Goal: Task Accomplishment & Management: Manage account settings

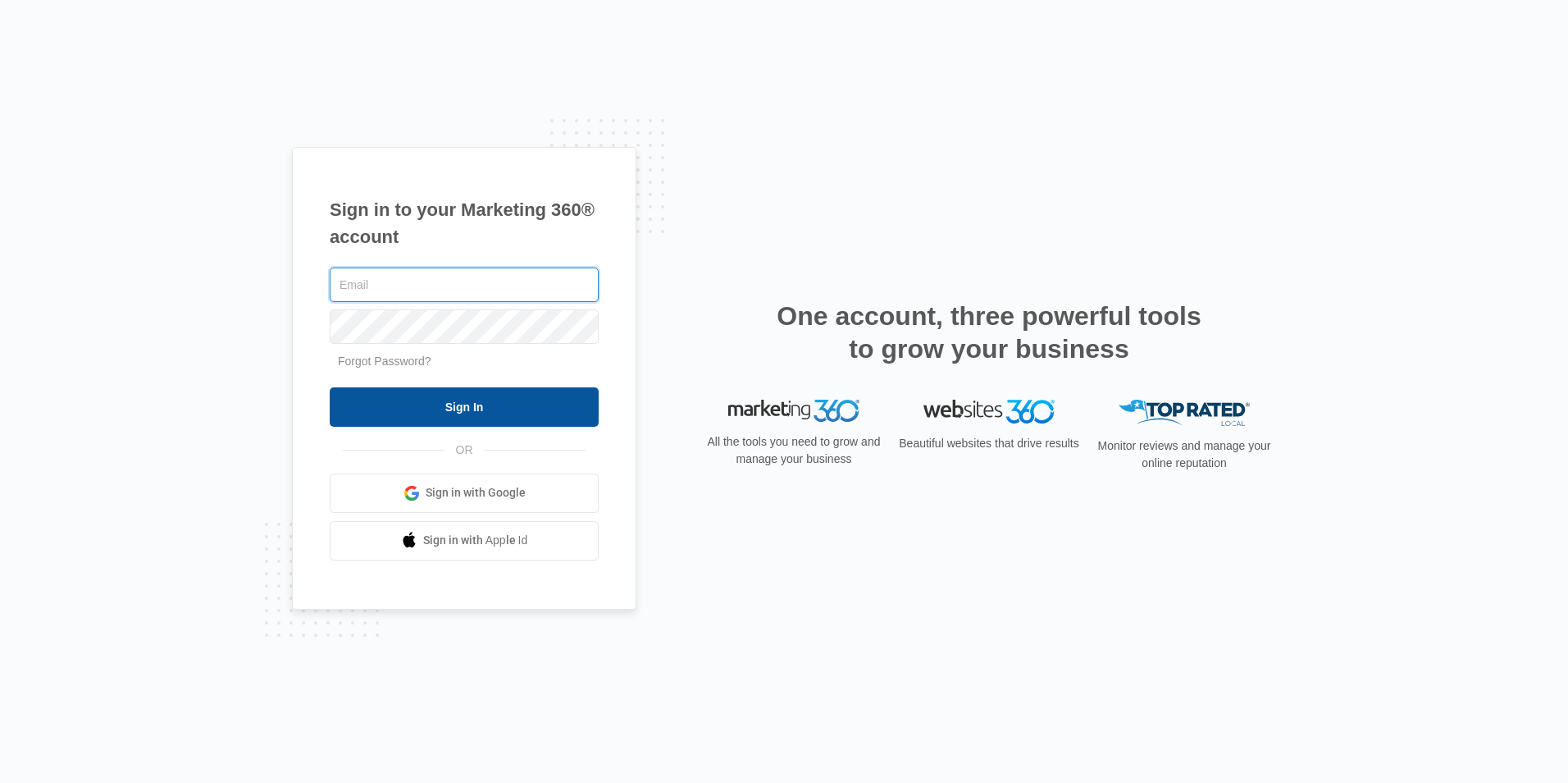
type input "[PERSON_NAME][EMAIL_ADDRESS][PERSON_NAME][DOMAIN_NAME]"
click at [434, 405] on input "Sign In" at bounding box center [464, 407] width 269 height 39
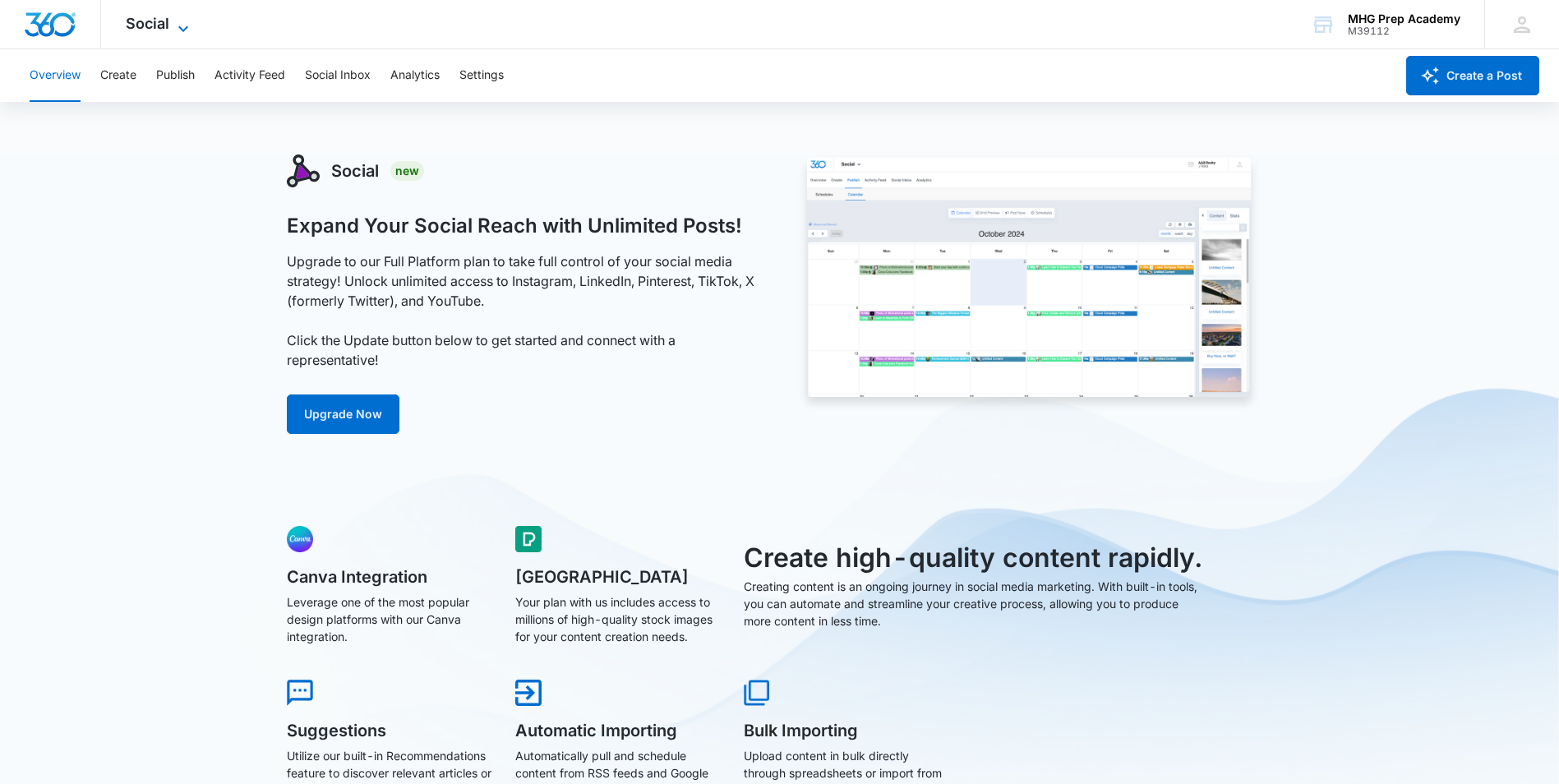
click at [176, 23] on icon at bounding box center [183, 29] width 20 height 20
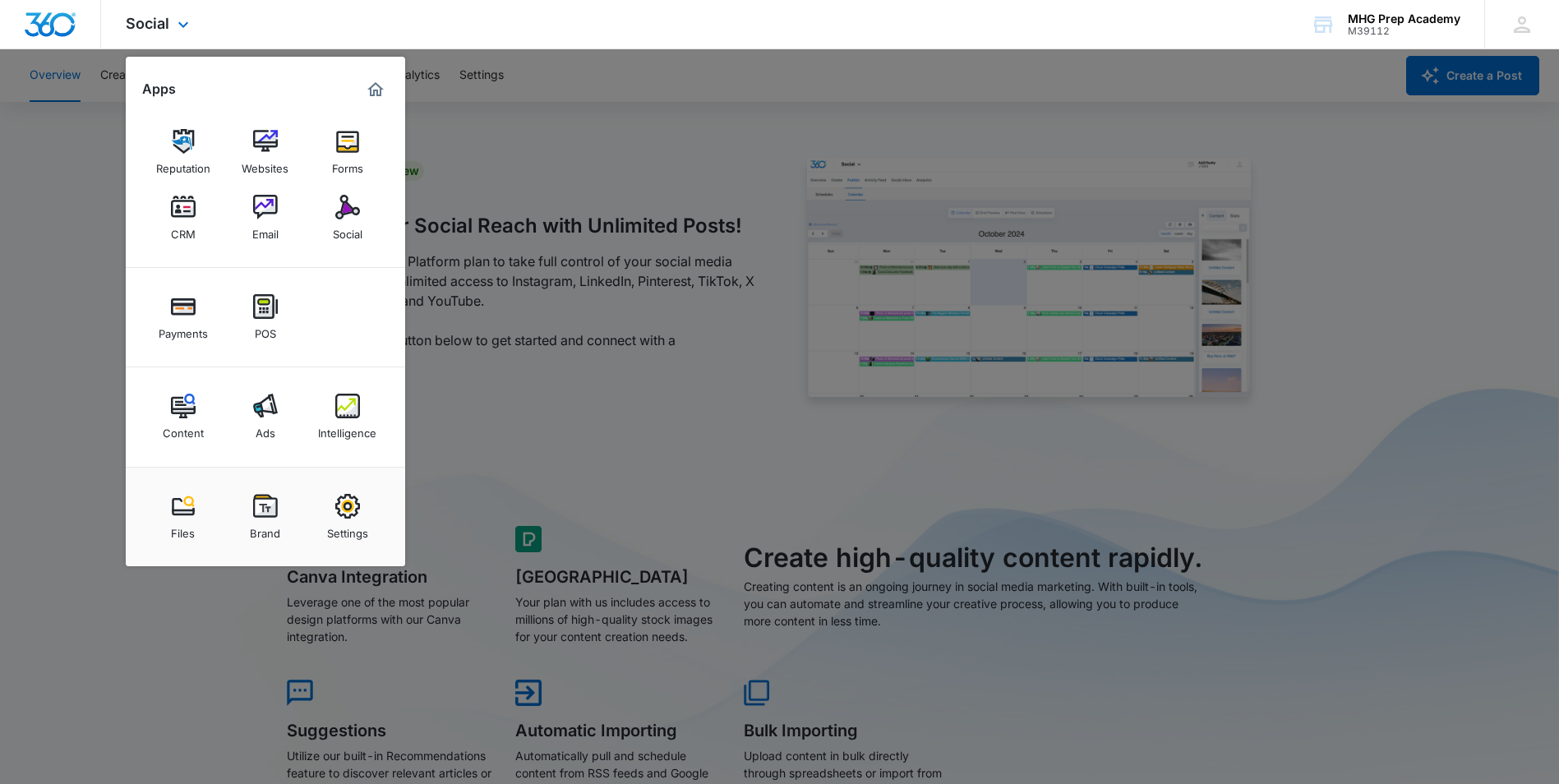
click at [335, 26] on div "Social Apps Reputation Websites Forms CRM Email Social Payments POS Content Ads…" at bounding box center [780, 25] width 1559 height 49
click at [847, 145] on div at bounding box center [780, 392] width 1559 height 784
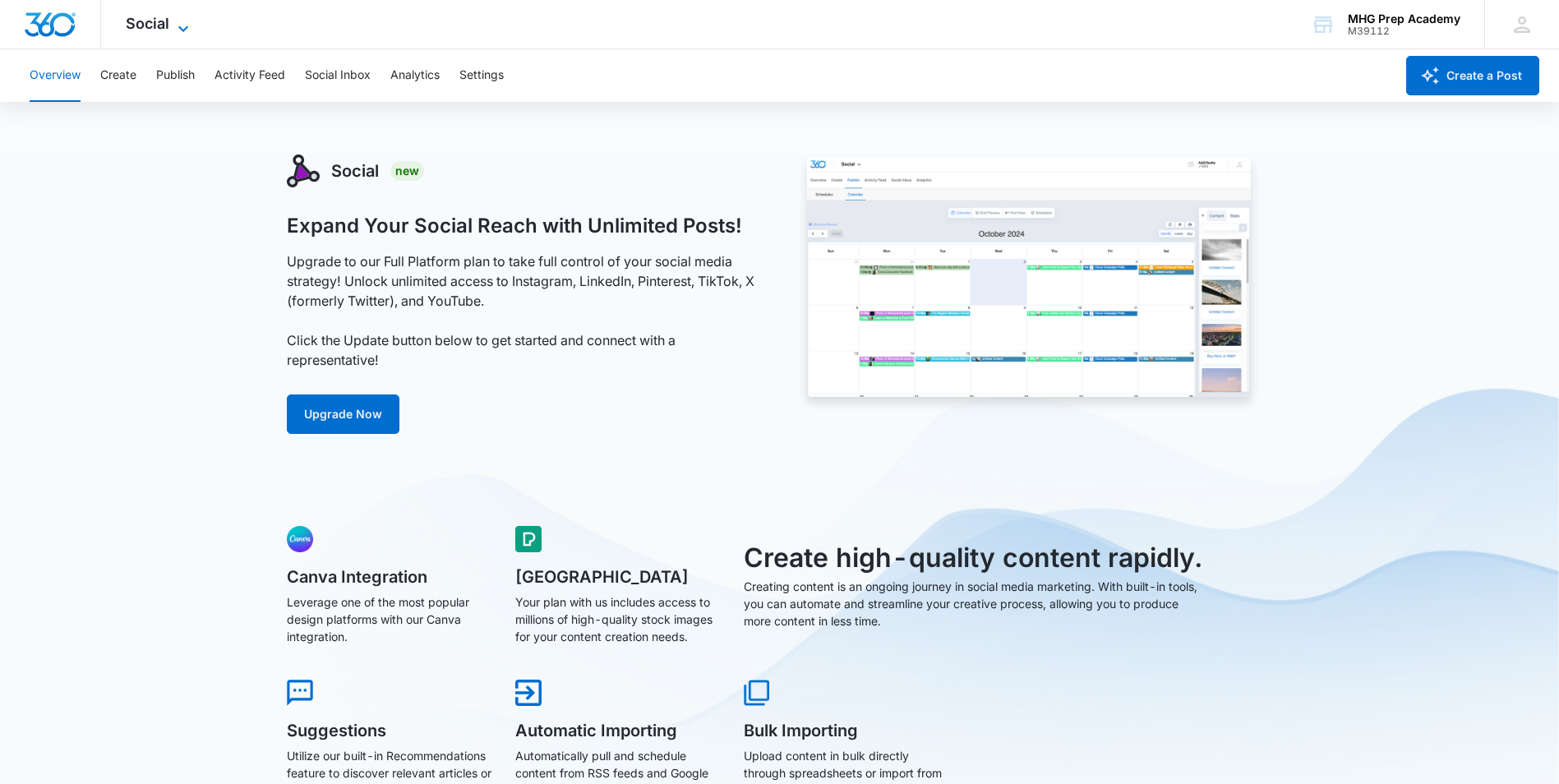
click at [178, 29] on icon at bounding box center [183, 29] width 20 height 20
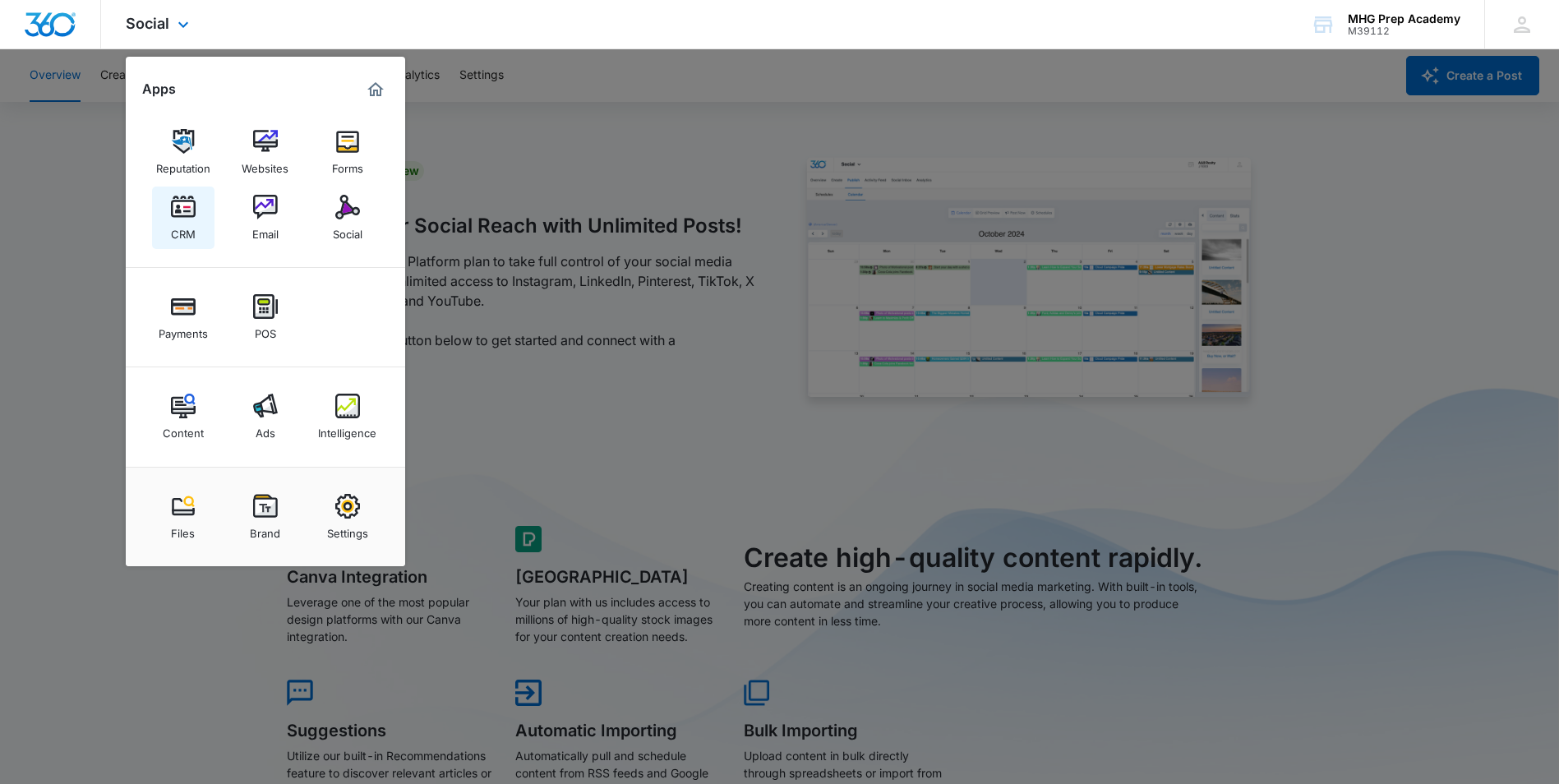
click at [168, 207] on link "CRM" at bounding box center [183, 218] width 62 height 62
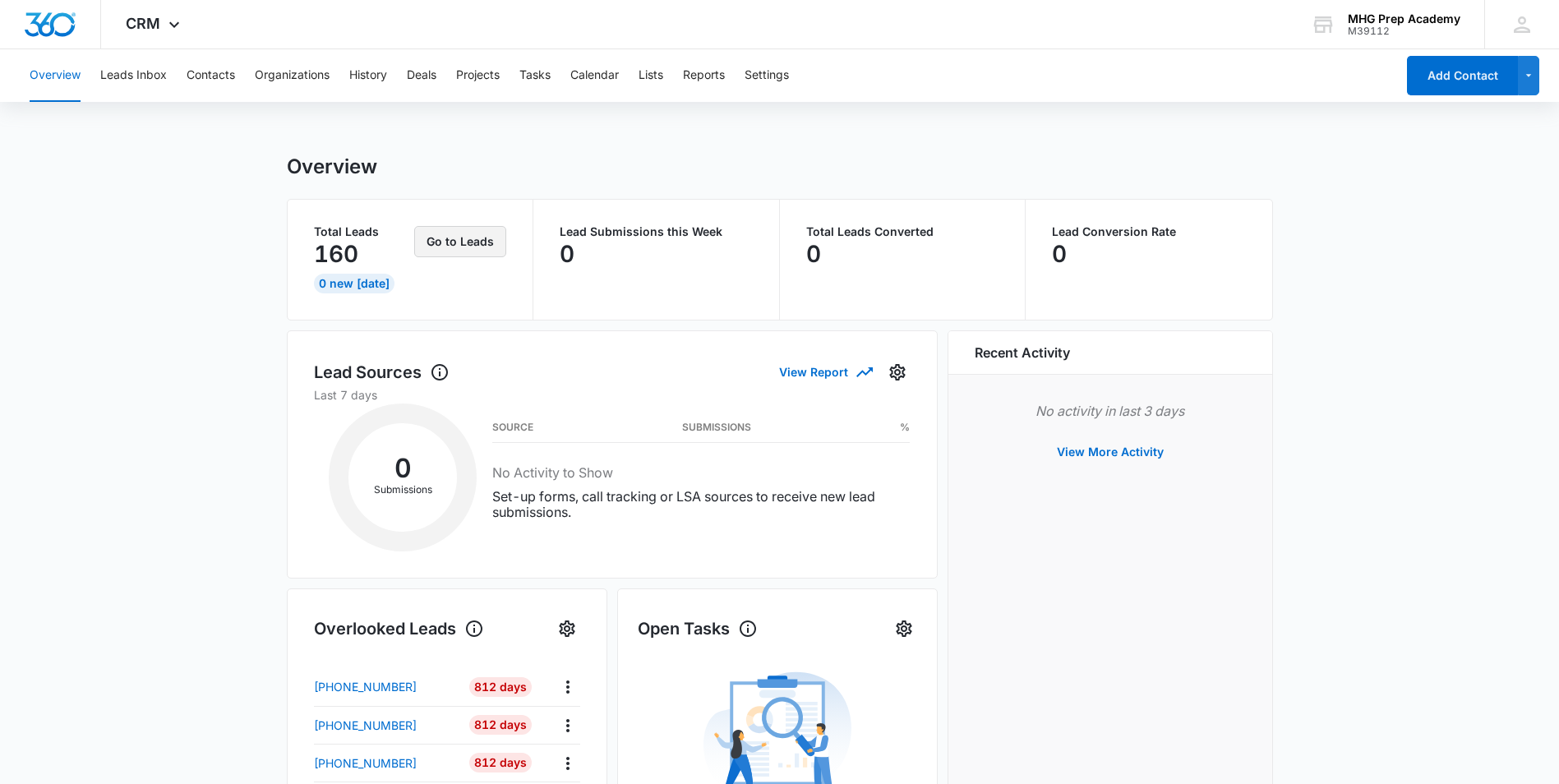
click at [451, 241] on button "Go to Leads" at bounding box center [460, 242] width 92 height 31
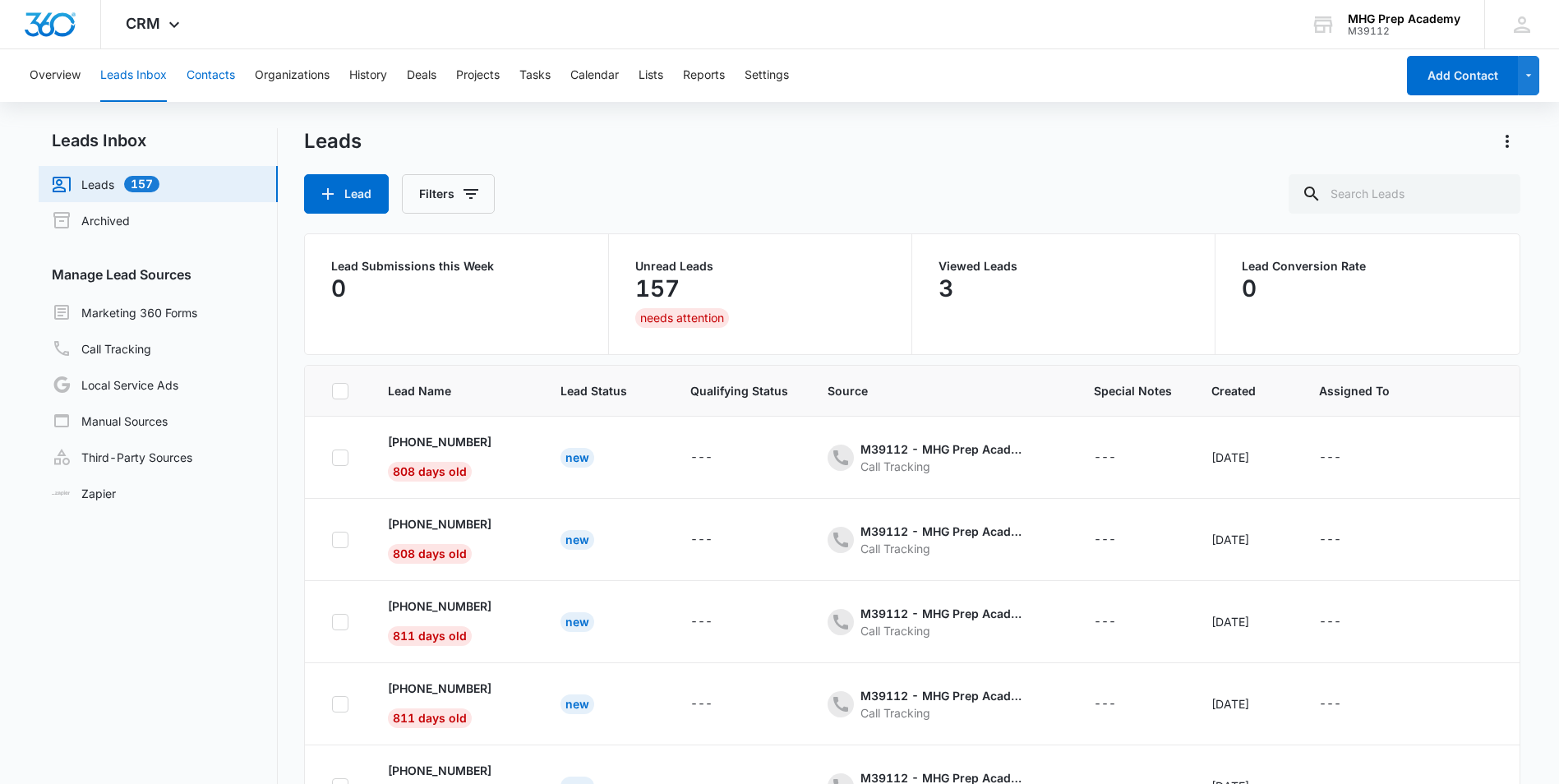
click at [202, 69] on button "Contacts" at bounding box center [210, 76] width 49 height 53
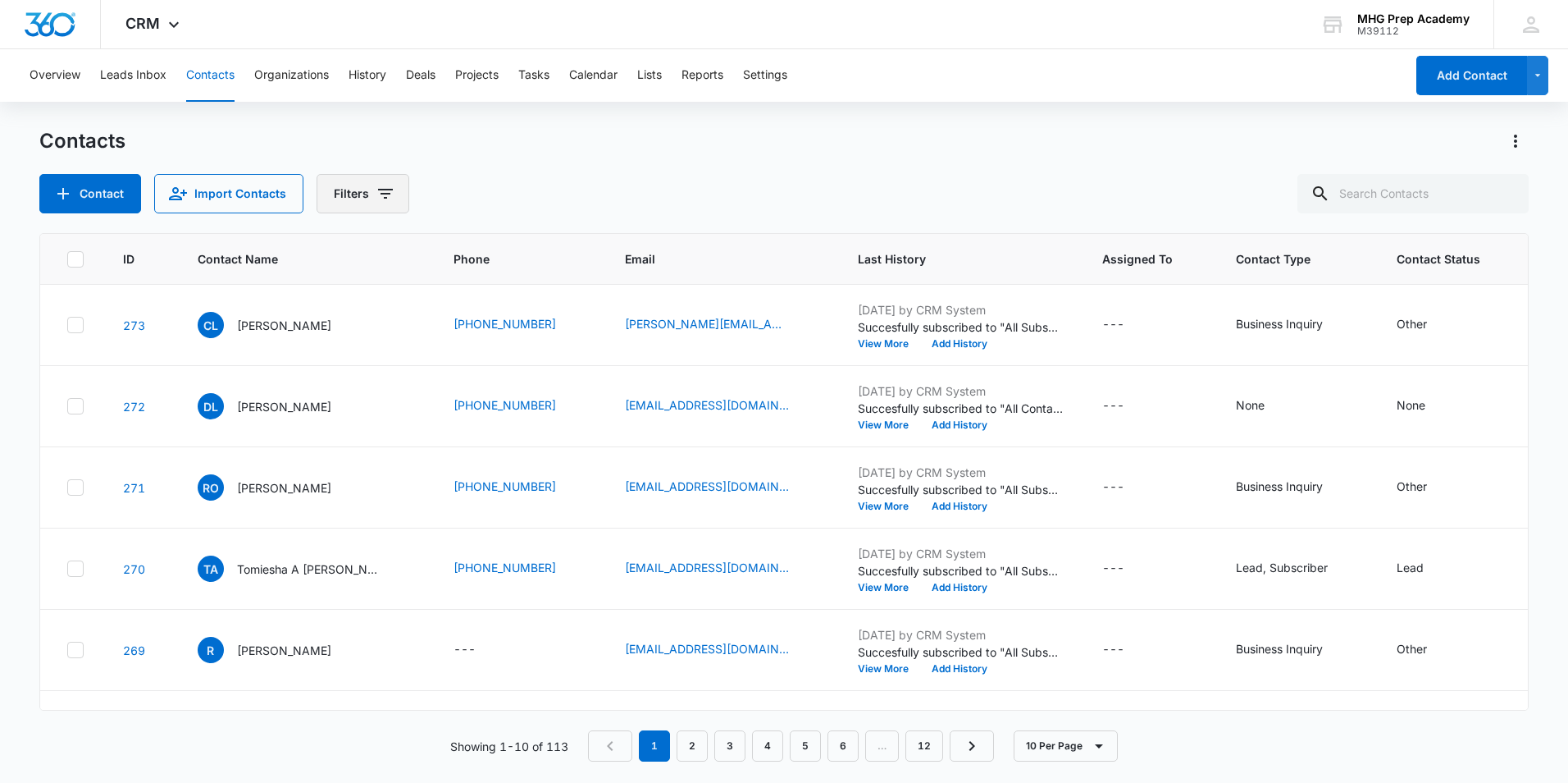
click at [367, 190] on button "Filters" at bounding box center [363, 194] width 93 height 39
click at [516, 172] on div "Contacts Contact Import Contacts Filters" at bounding box center [784, 171] width 1489 height 85
click at [344, 199] on button "Filters" at bounding box center [363, 194] width 93 height 39
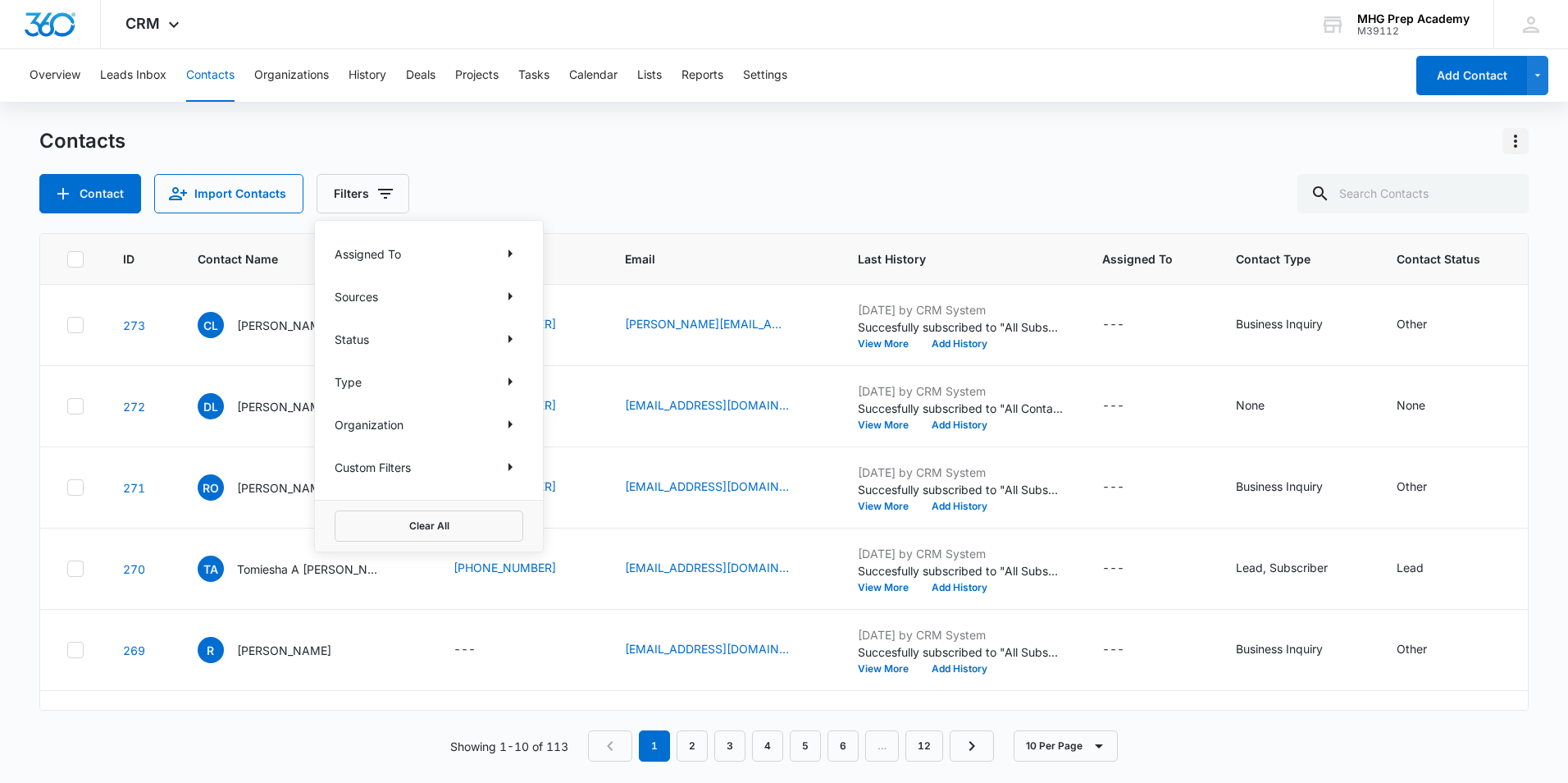
click at [1519, 135] on icon "Actions" at bounding box center [1515, 141] width 20 height 20
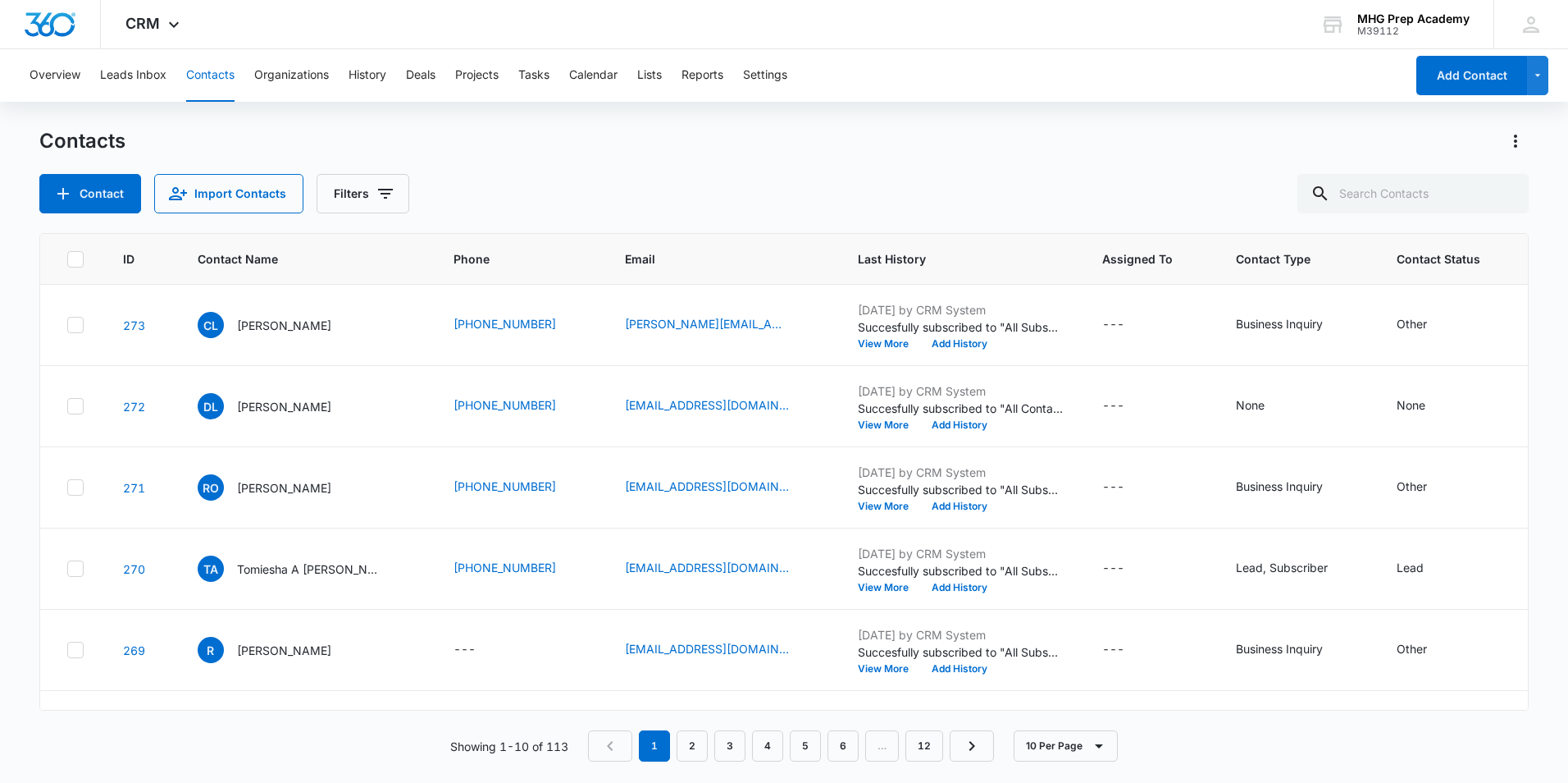
click at [1222, 159] on div "Contacts Contact Import Contacts Filters" at bounding box center [784, 171] width 1489 height 85
click at [376, 195] on icon "Filters" at bounding box center [386, 194] width 20 height 20
click at [461, 139] on div "Contacts" at bounding box center [784, 141] width 1489 height 26
click at [202, 197] on button "Import Contacts" at bounding box center [229, 194] width 149 height 39
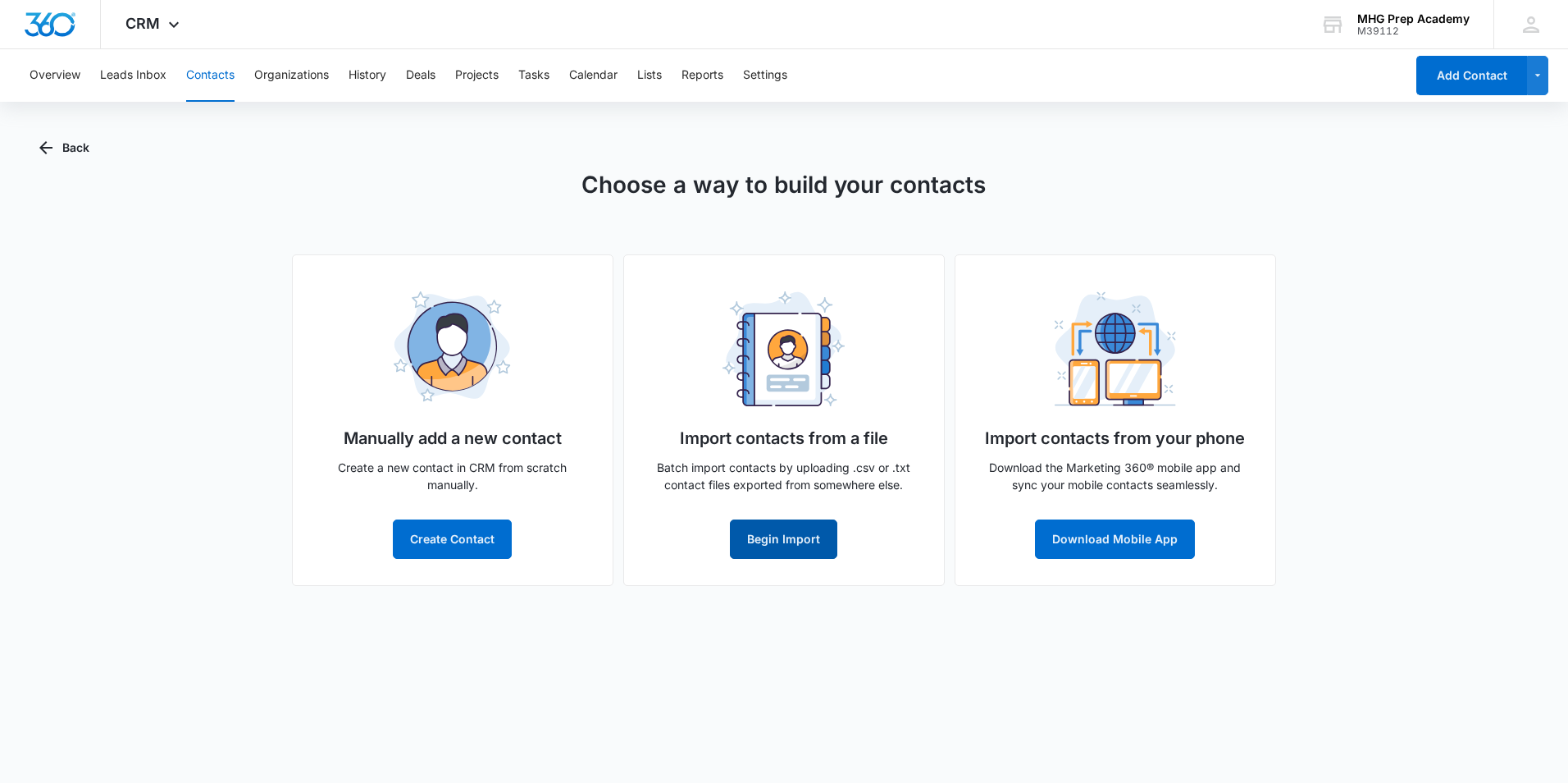
click at [792, 539] on button "Begin Import" at bounding box center [784, 539] width 107 height 39
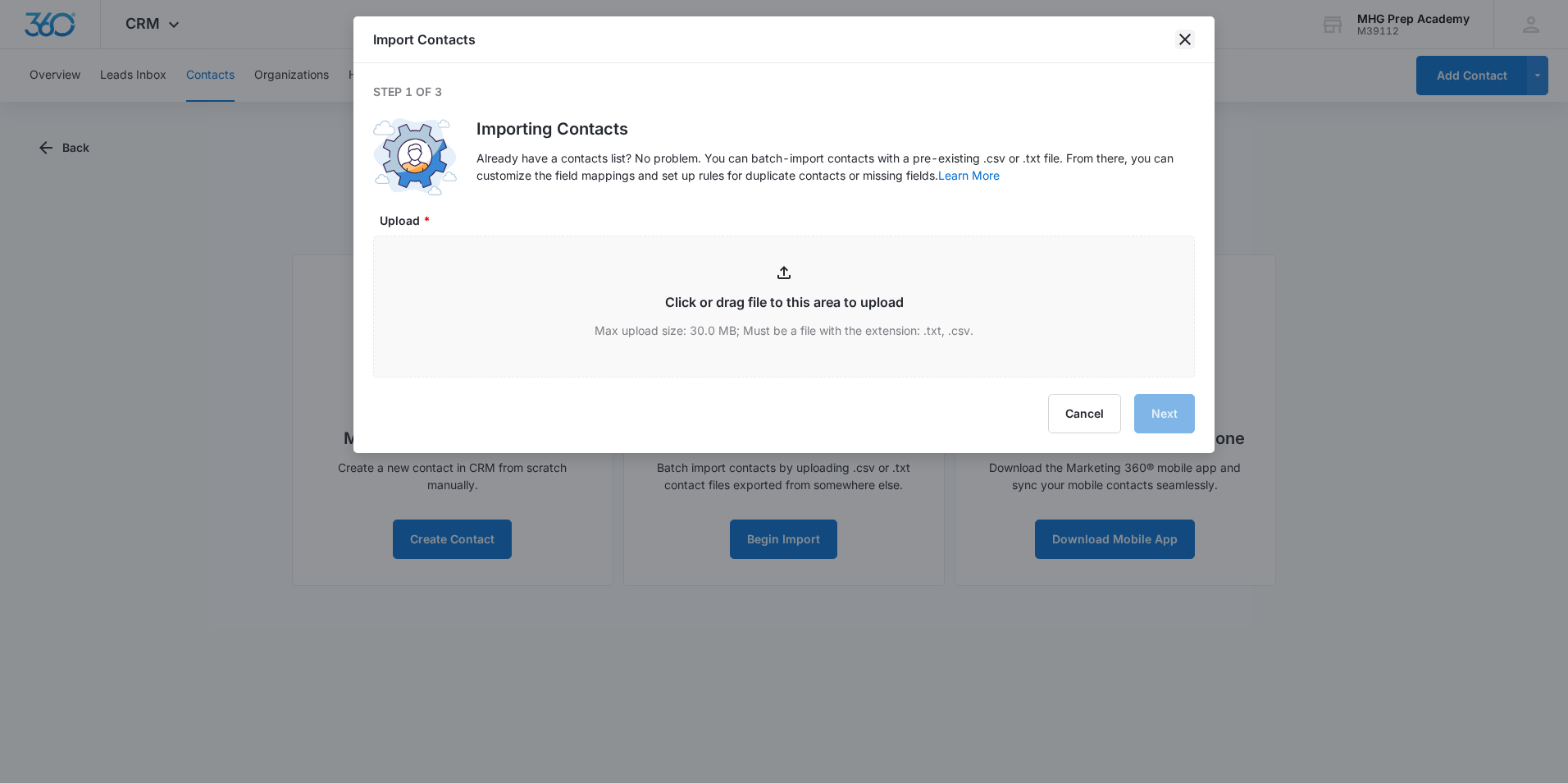
click at [1191, 42] on icon "close" at bounding box center [1186, 39] width 20 height 20
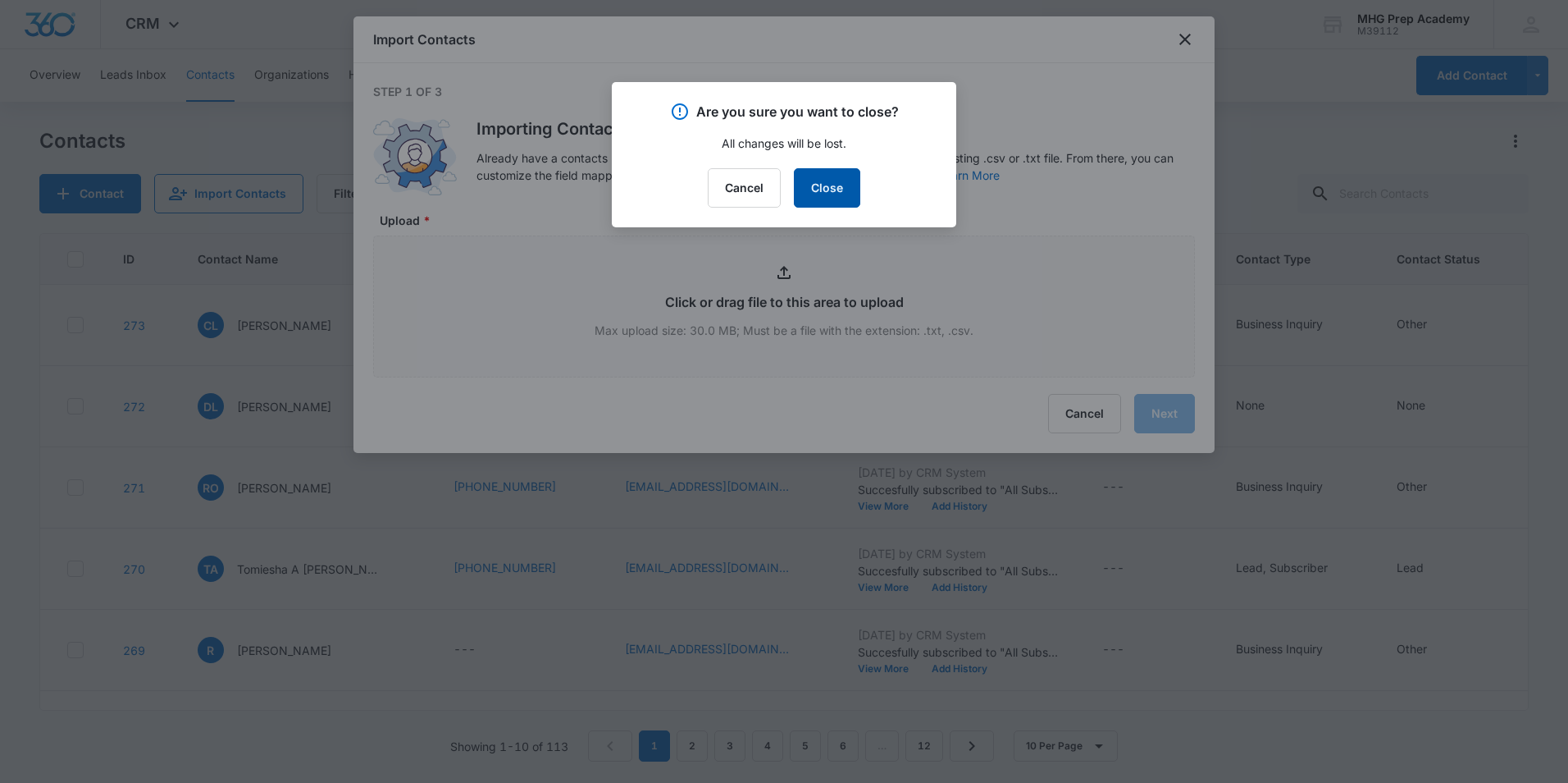
click at [820, 195] on button "Close" at bounding box center [827, 188] width 66 height 39
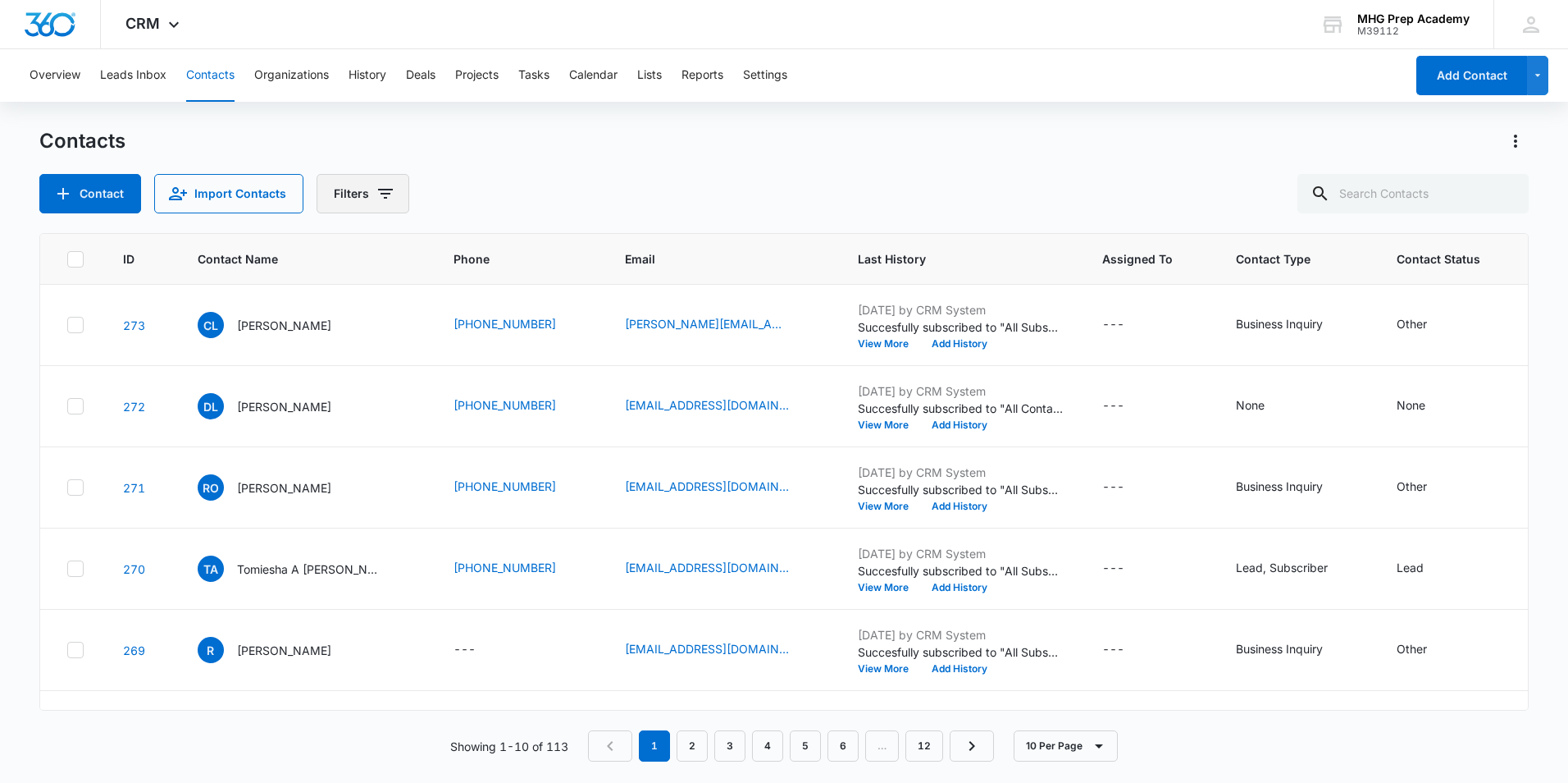
click at [361, 190] on button "Filters" at bounding box center [363, 194] width 93 height 39
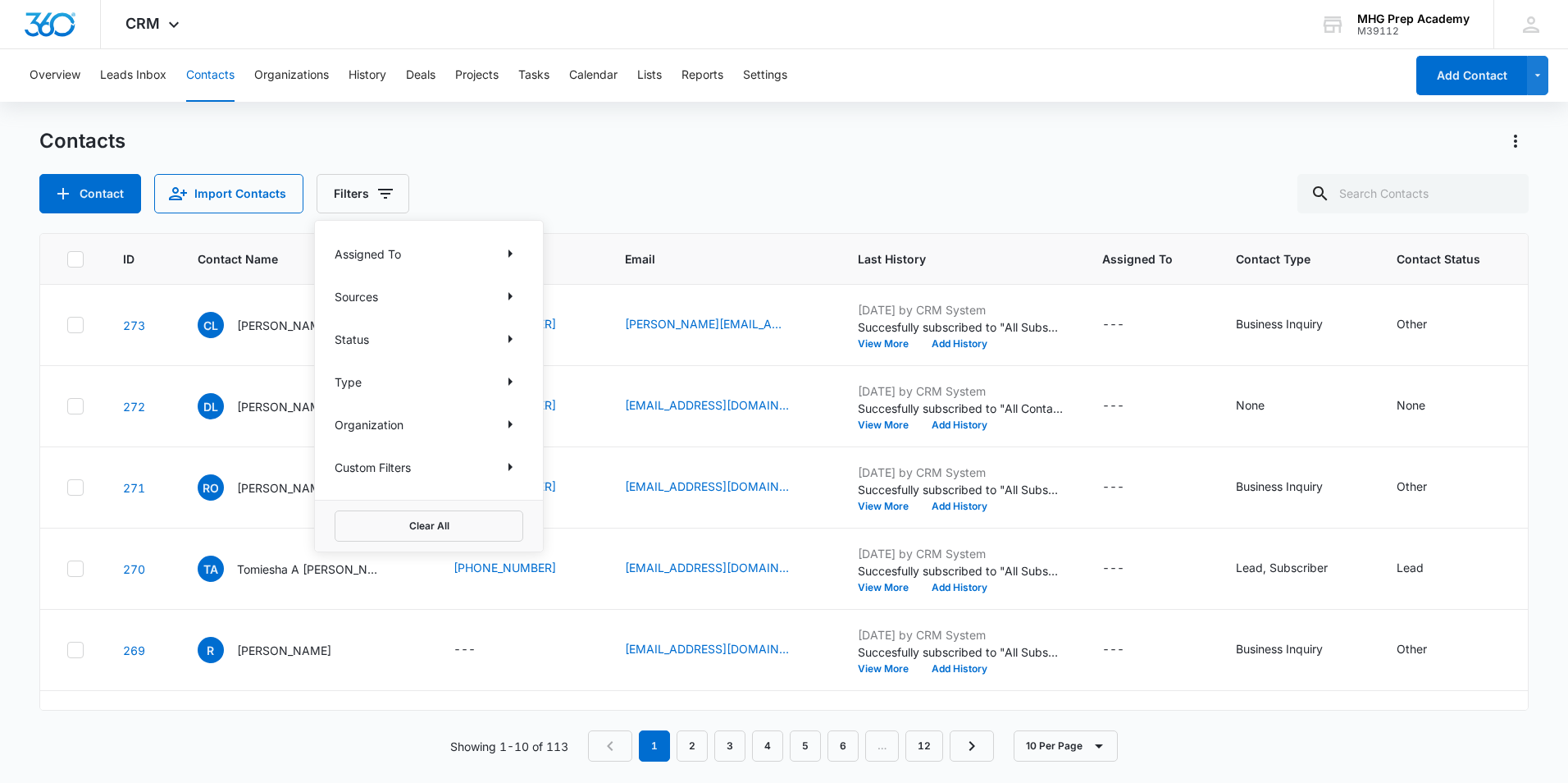
click at [481, 179] on div "Contact Import Contacts Filters Assigned To Sources Status Type Organization Cu…" at bounding box center [784, 194] width 1489 height 39
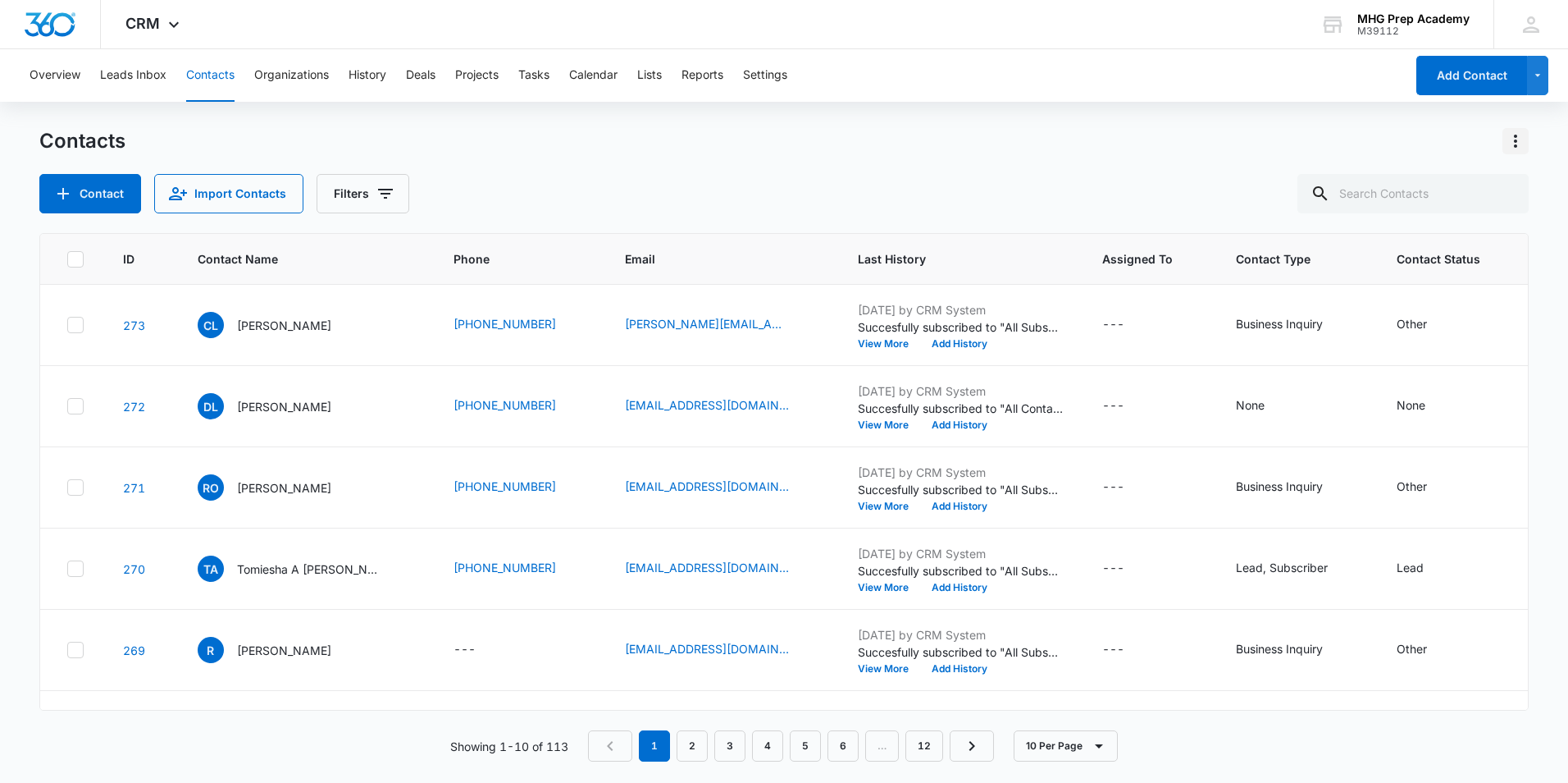
click at [1508, 142] on icon "Actions" at bounding box center [1515, 141] width 20 height 20
click at [1443, 213] on div "Import Contacts" at bounding box center [1435, 212] width 108 height 11
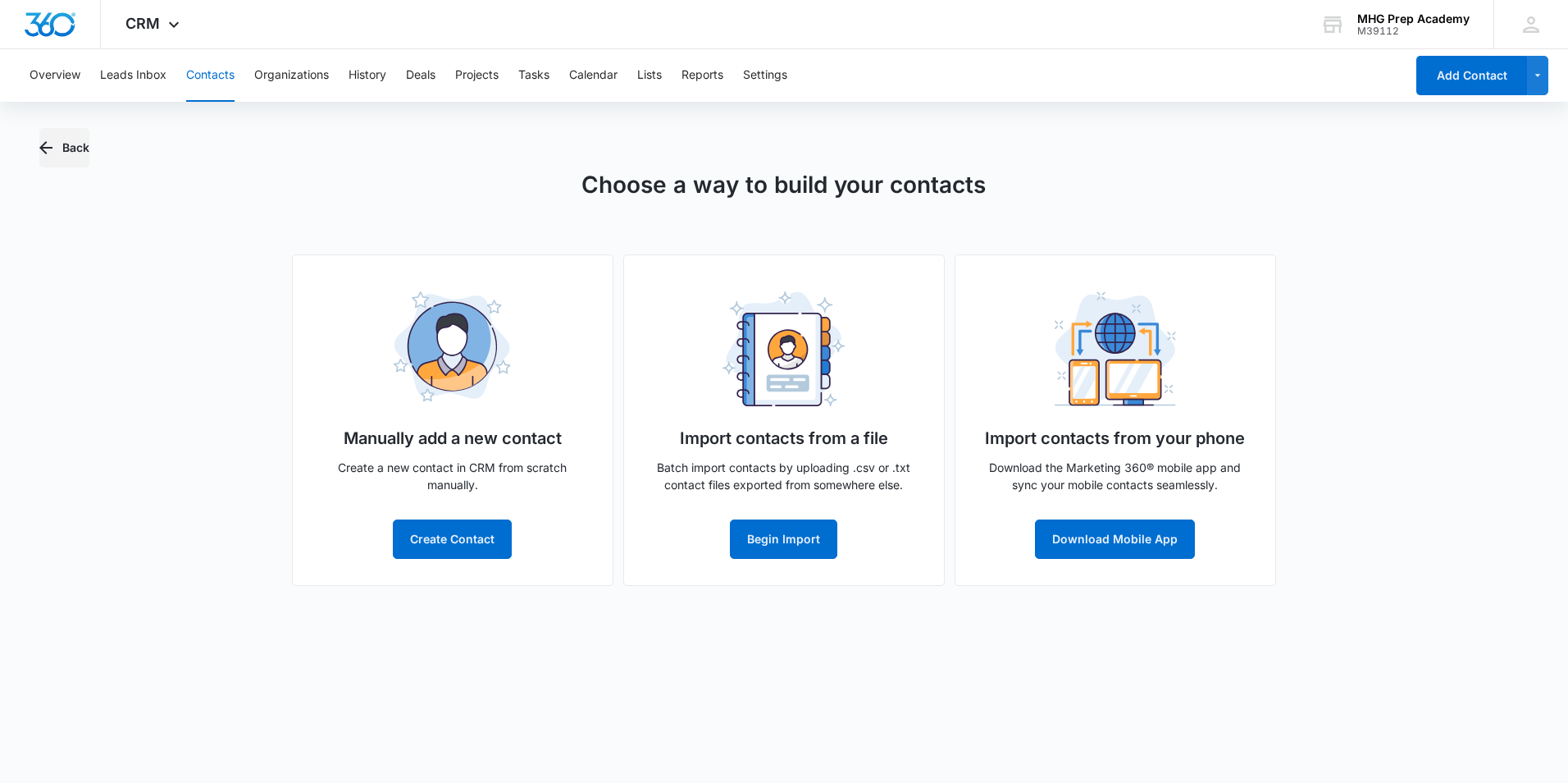
click at [43, 144] on icon "button" at bounding box center [46, 148] width 13 height 13
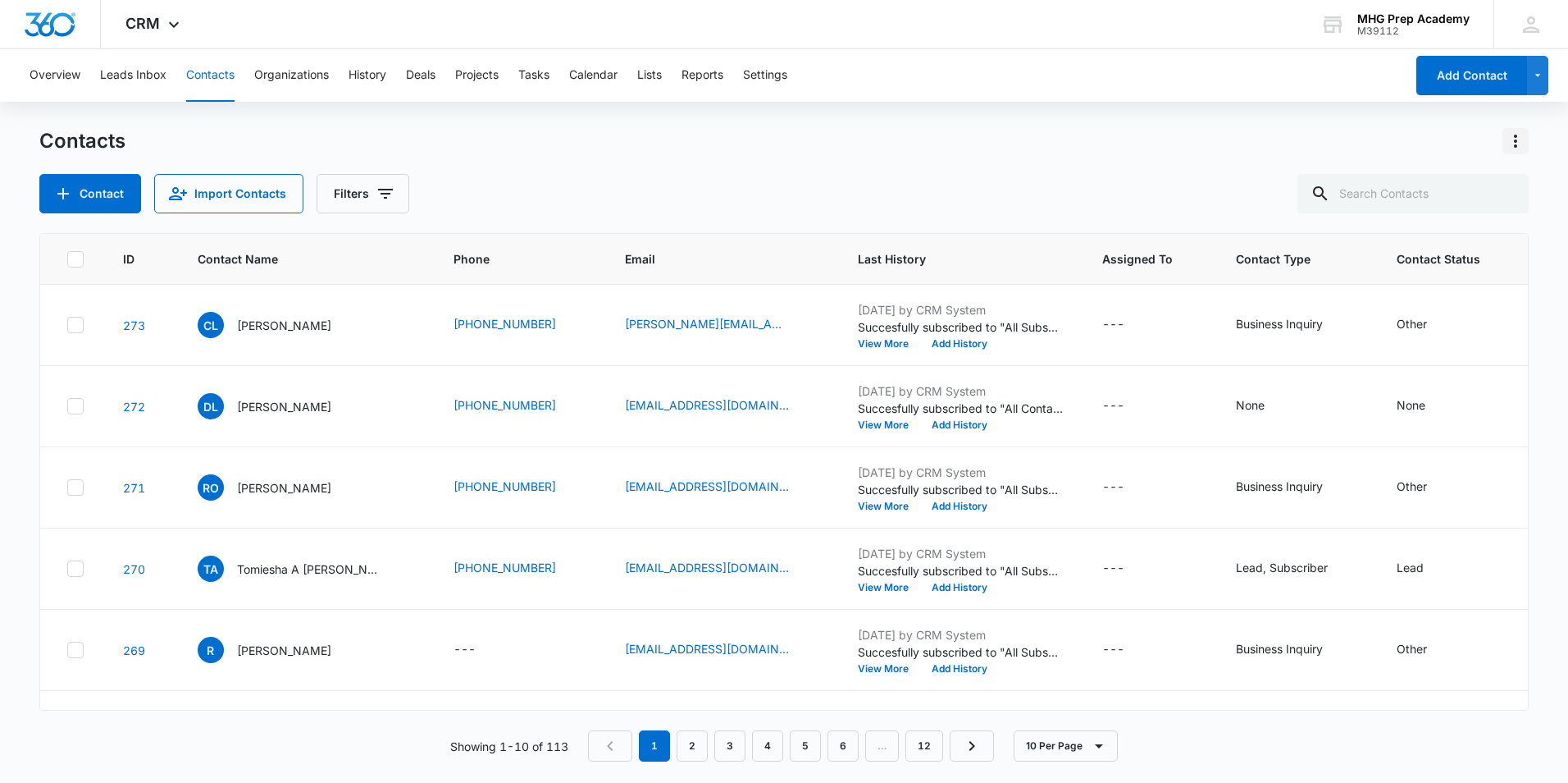
click at [1509, 139] on icon "Actions" at bounding box center [1515, 141] width 20 height 20
click at [1432, 243] on button "Export All Contacts" at bounding box center [1445, 236] width 167 height 25
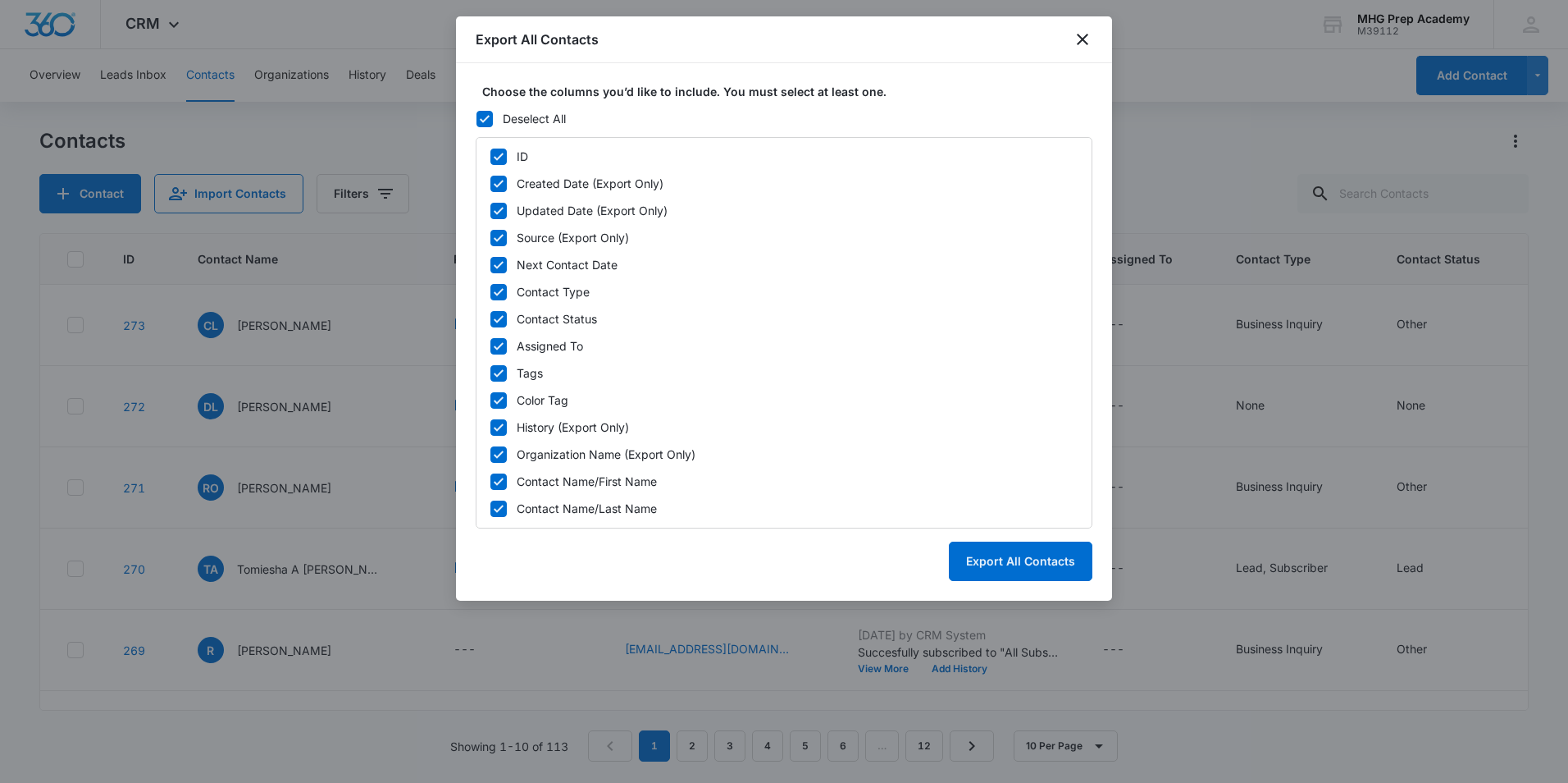
click at [498, 156] on icon at bounding box center [499, 157] width 15 height 15
click at [491, 156] on input "ID" at bounding box center [490, 156] width 1 height 1
checkbox input "false"
click at [501, 181] on icon at bounding box center [499, 184] width 15 height 15
click at [491, 183] on input "Created Date (Export Only)" at bounding box center [490, 183] width 1 height 1
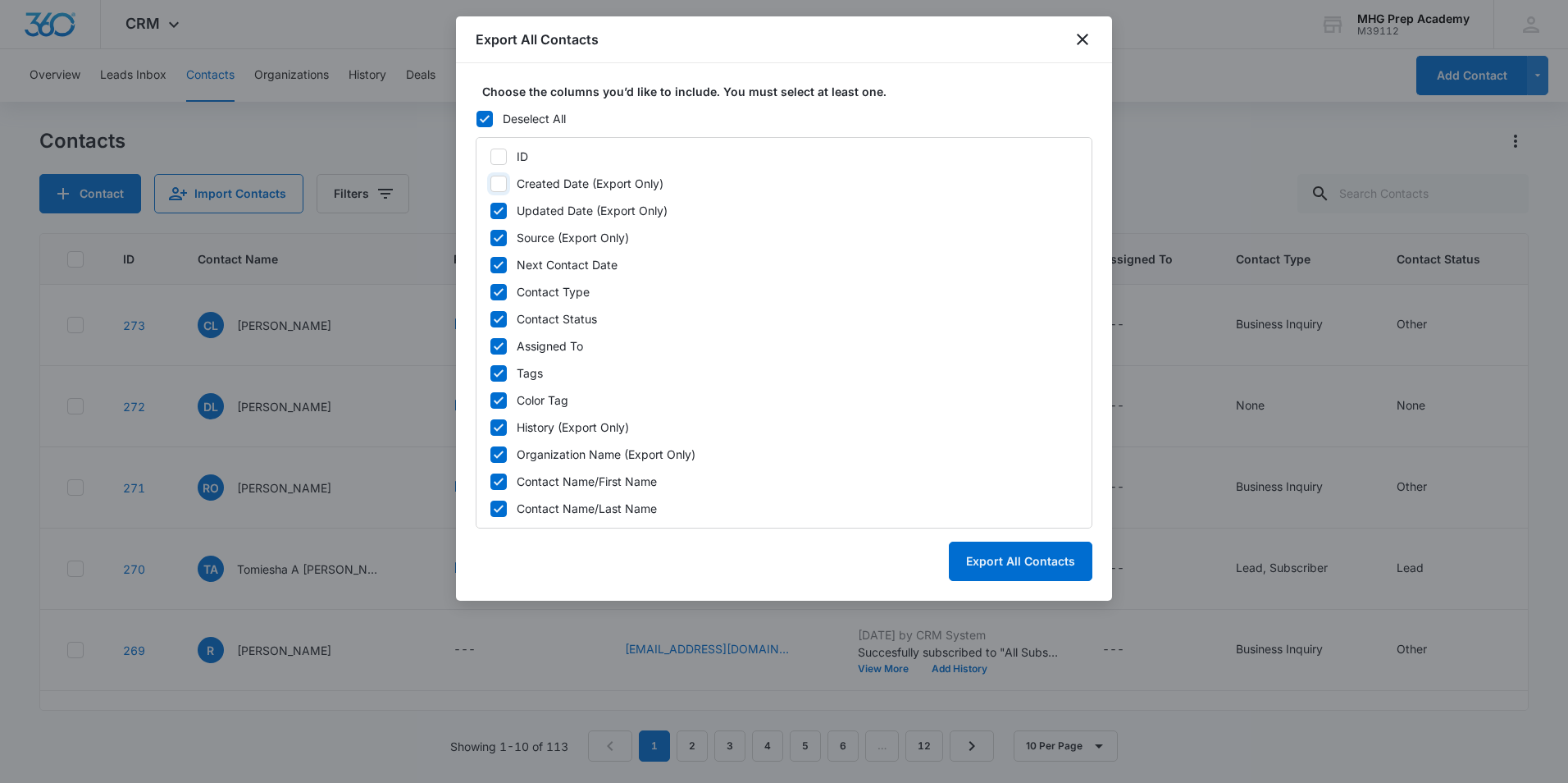
checkbox input "false"
click at [499, 216] on icon at bounding box center [499, 211] width 15 height 15
click at [491, 211] on input "Updated Date (Export Only)" at bounding box center [490, 210] width 1 height 1
checkbox input "false"
click at [499, 243] on icon at bounding box center [499, 238] width 15 height 15
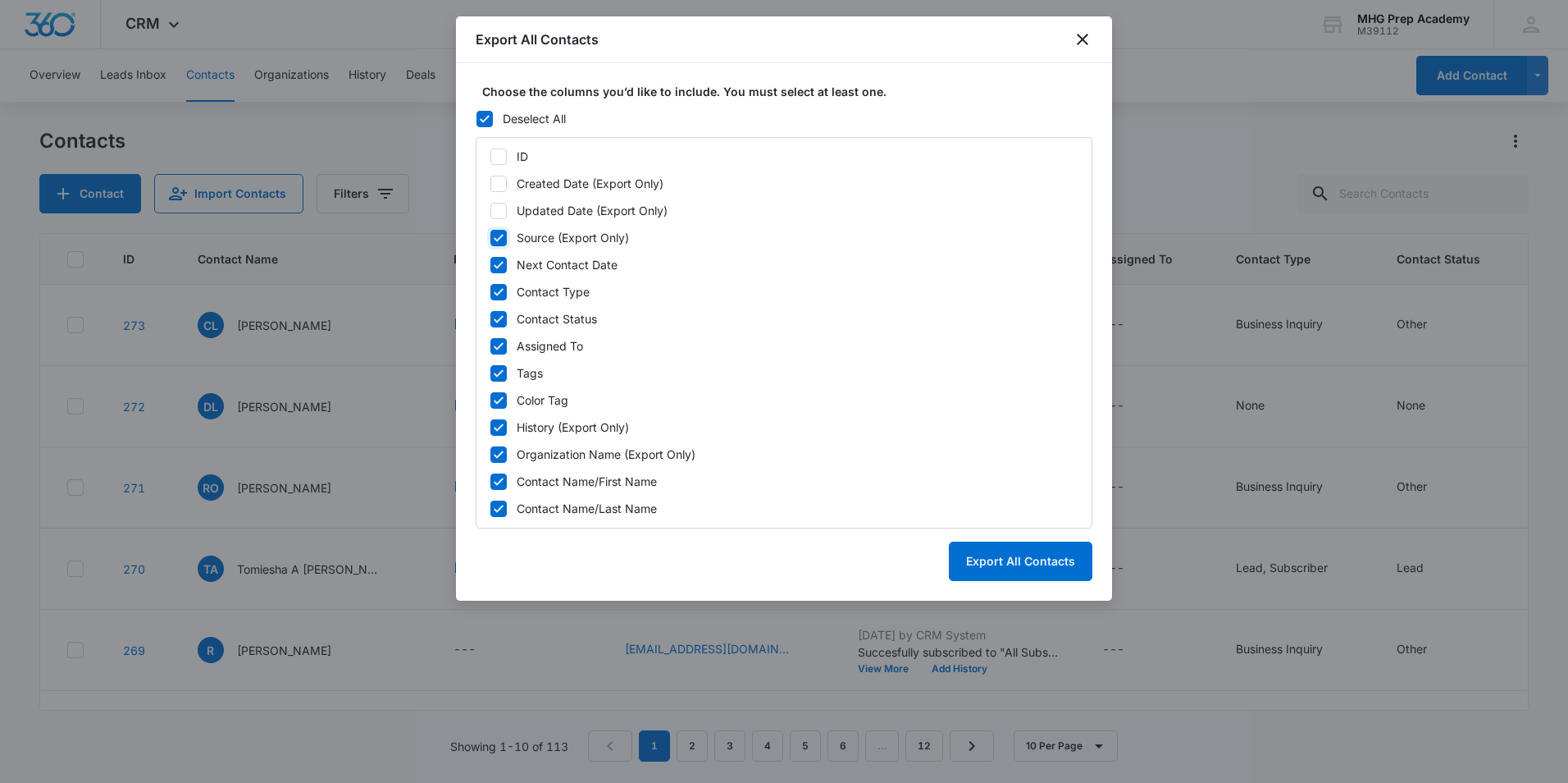
click at [491, 238] on input "Source (Export Only)" at bounding box center [490, 237] width 1 height 1
checkbox input "false"
click at [499, 267] on icon at bounding box center [499, 264] width 10 height 7
click at [491, 265] on input "Next Contact Date" at bounding box center [490, 264] width 1 height 1
click at [499, 267] on icon at bounding box center [499, 264] width 10 height 7
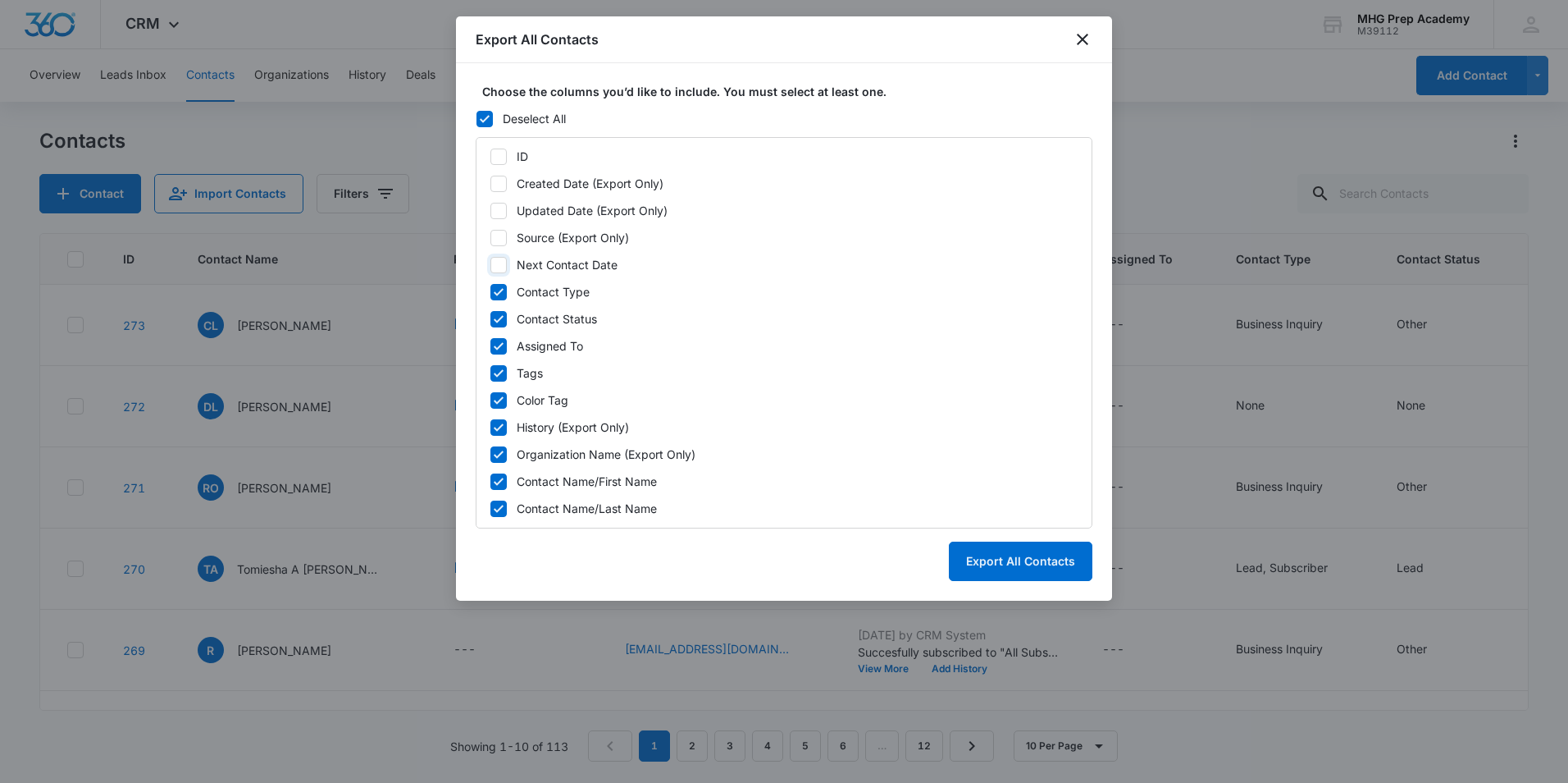
click at [491, 265] on input "Next Contact Date" at bounding box center [490, 264] width 1 height 1
checkbox input "true"
click at [496, 349] on icon at bounding box center [499, 346] width 10 height 7
click at [491, 346] on input "Assigned To" at bounding box center [490, 346] width 1 height 1
checkbox input "false"
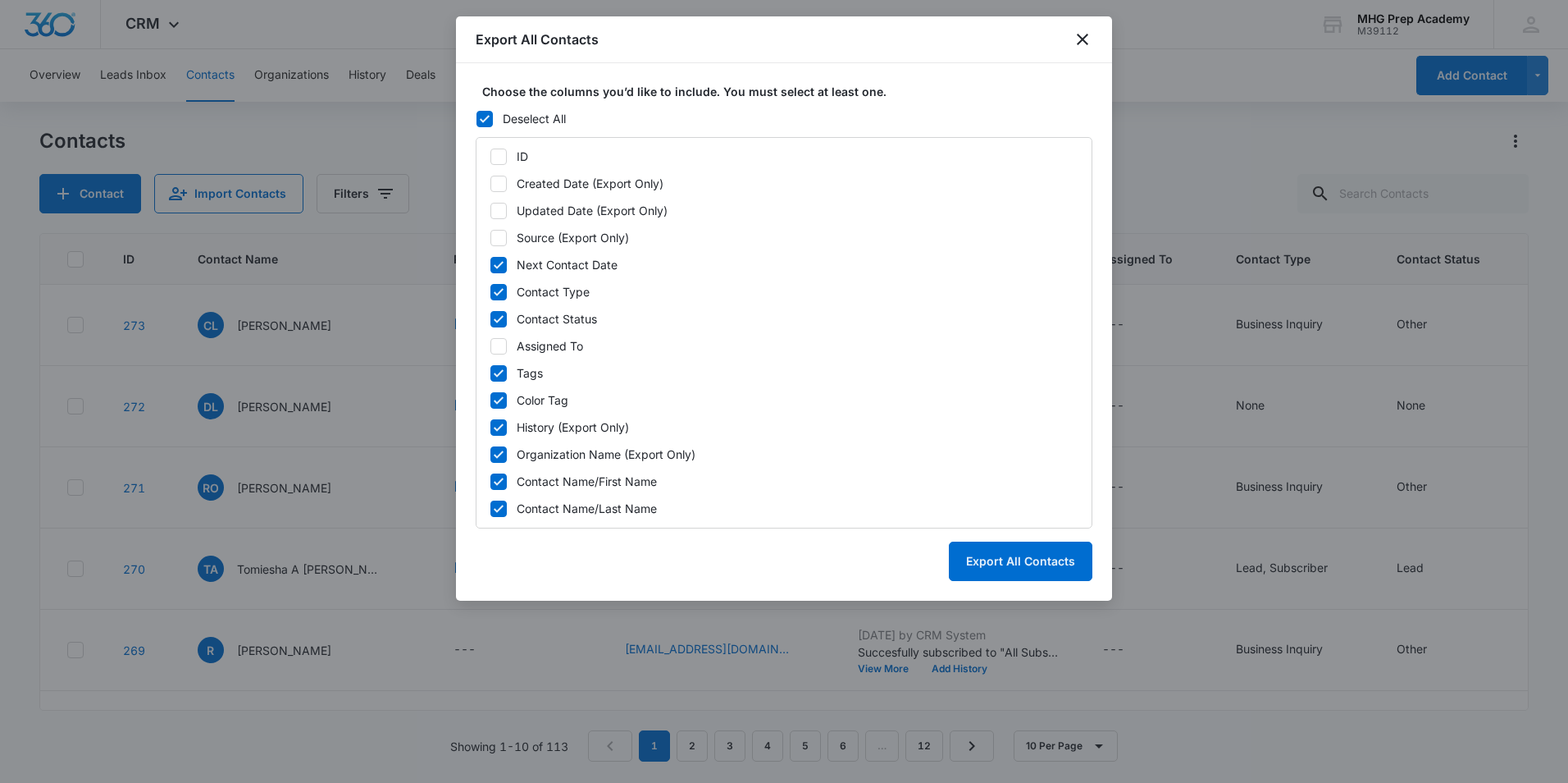
click at [496, 369] on icon at bounding box center [499, 373] width 15 height 15
click at [491, 373] on input "Tags" at bounding box center [490, 373] width 1 height 1
checkbox input "false"
click at [497, 406] on icon at bounding box center [499, 401] width 15 height 15
click at [491, 401] on input "Color Tag" at bounding box center [490, 400] width 1 height 1
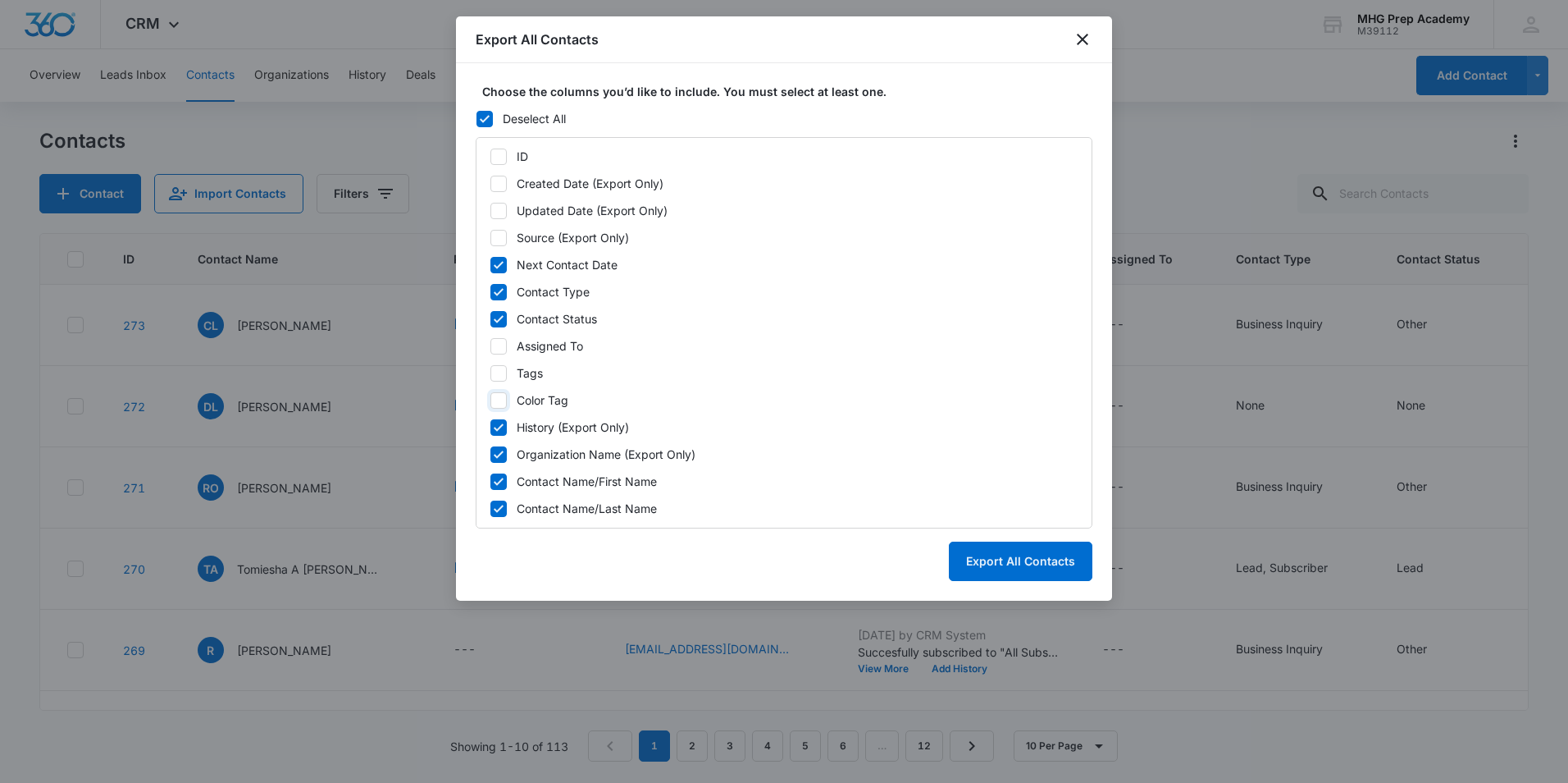
checkbox input "false"
click at [497, 424] on icon at bounding box center [499, 428] width 15 height 15
click at [491, 427] on input "History (Export Only)" at bounding box center [490, 427] width 1 height 1
checkbox input "false"
click at [497, 456] on icon at bounding box center [499, 454] width 10 height 7
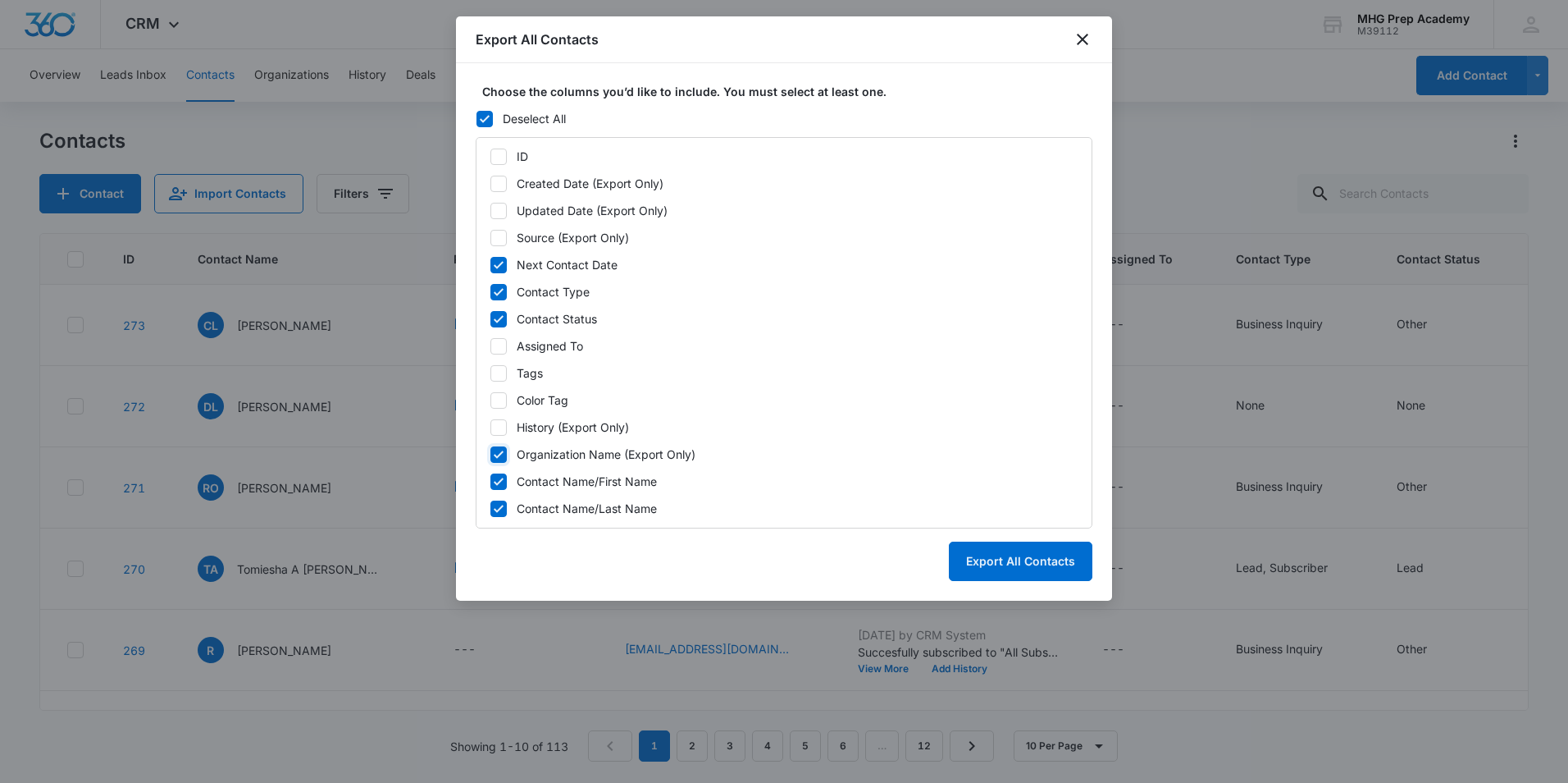
click at [491, 455] on input "Organization Name (Export Only)" at bounding box center [490, 454] width 1 height 1
checkbox input "false"
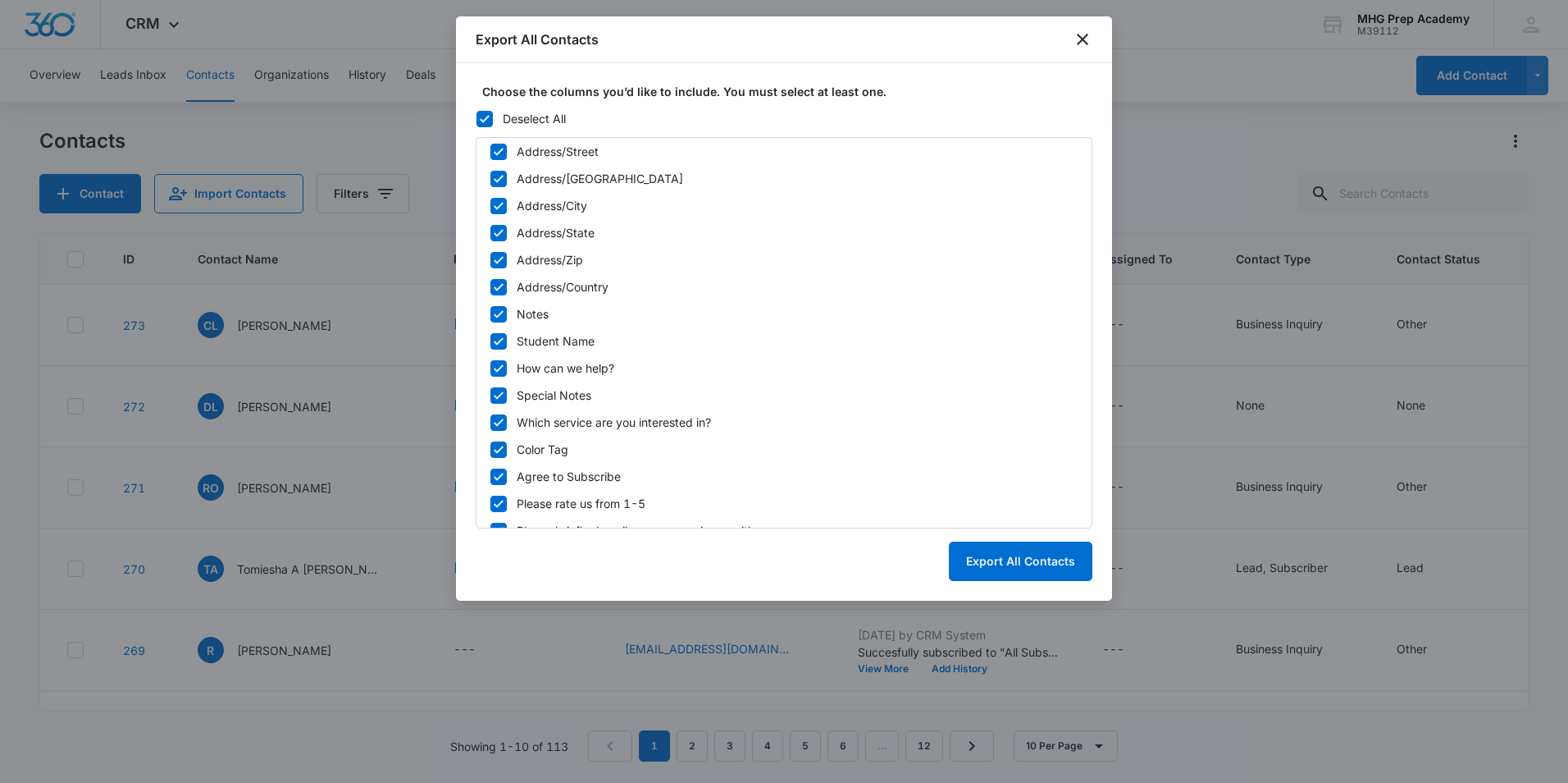
scroll to position [541, 0]
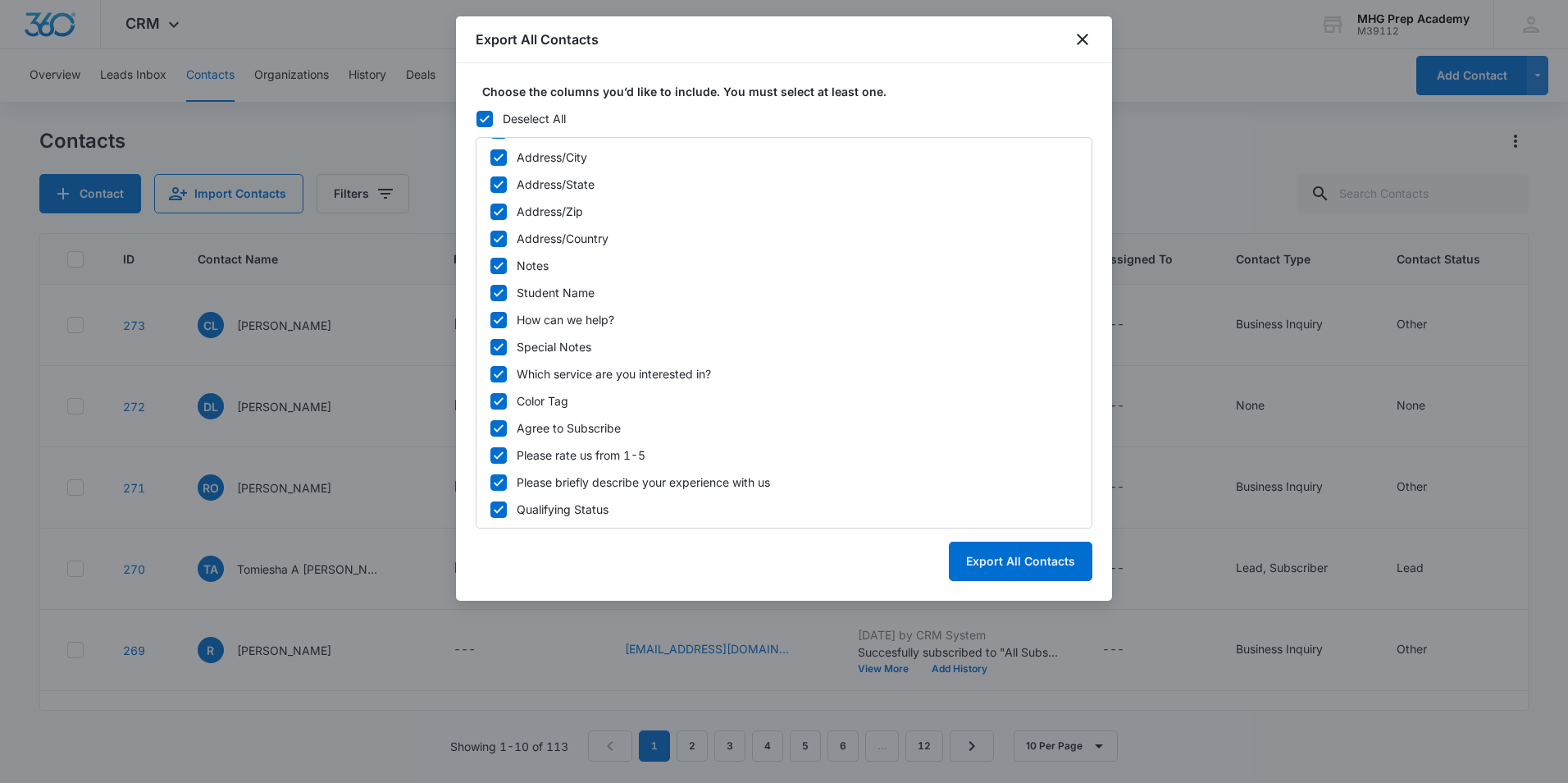
click at [501, 506] on icon at bounding box center [499, 510] width 15 height 15
click at [491, 509] on input "Qualifying Status" at bounding box center [490, 509] width 1 height 1
checkbox input "false"
click at [501, 485] on icon at bounding box center [499, 483] width 15 height 15
click at [491, 483] on input "Please briefly describe your experience with us" at bounding box center [490, 482] width 1 height 1
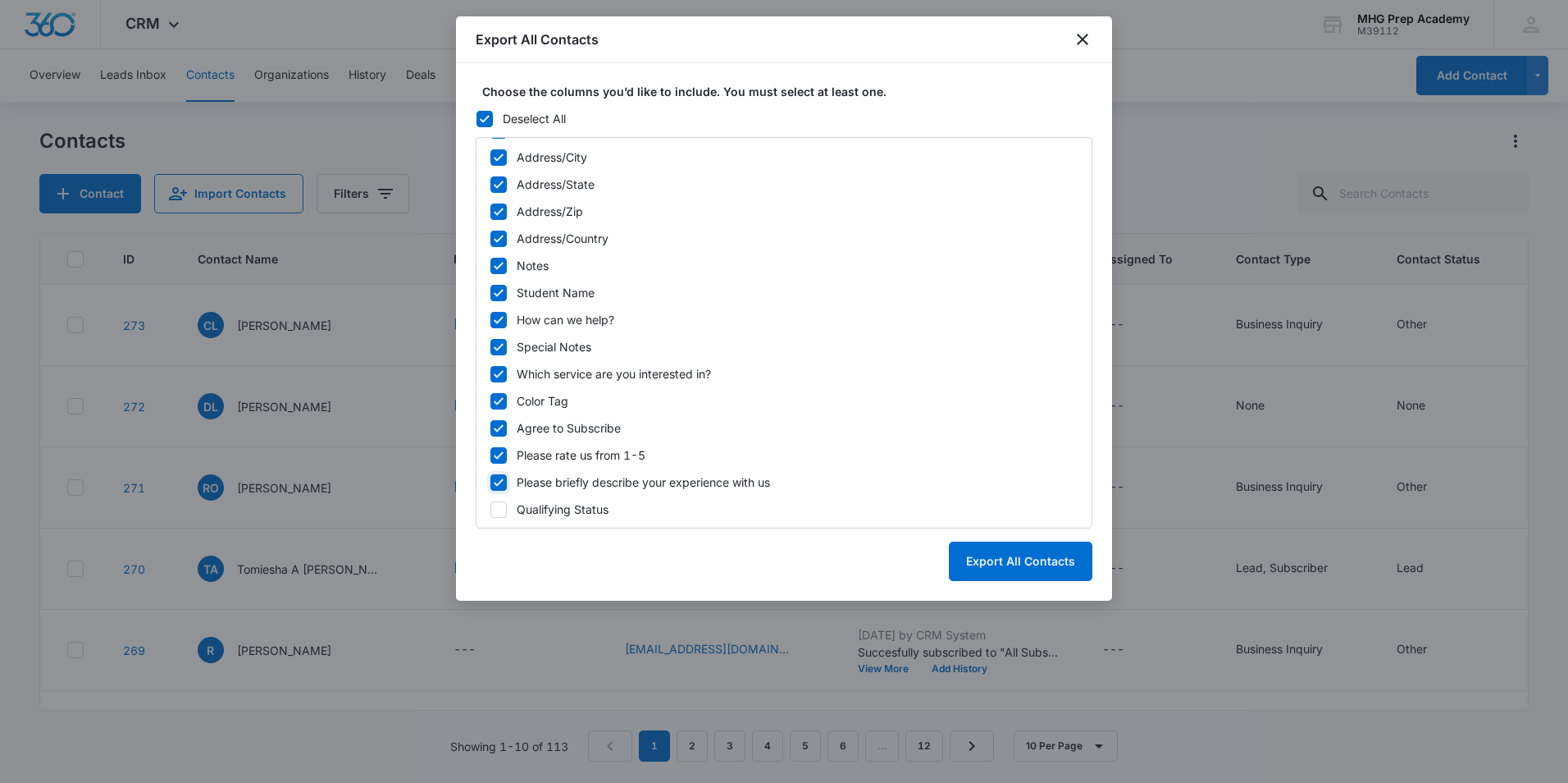
checkbox input "false"
click at [506, 455] on div at bounding box center [499, 456] width 16 height 16
click at [491, 455] on input "Please rate us from 1-5" at bounding box center [490, 455] width 1 height 1
checkbox input "false"
click at [502, 427] on icon at bounding box center [499, 428] width 10 height 7
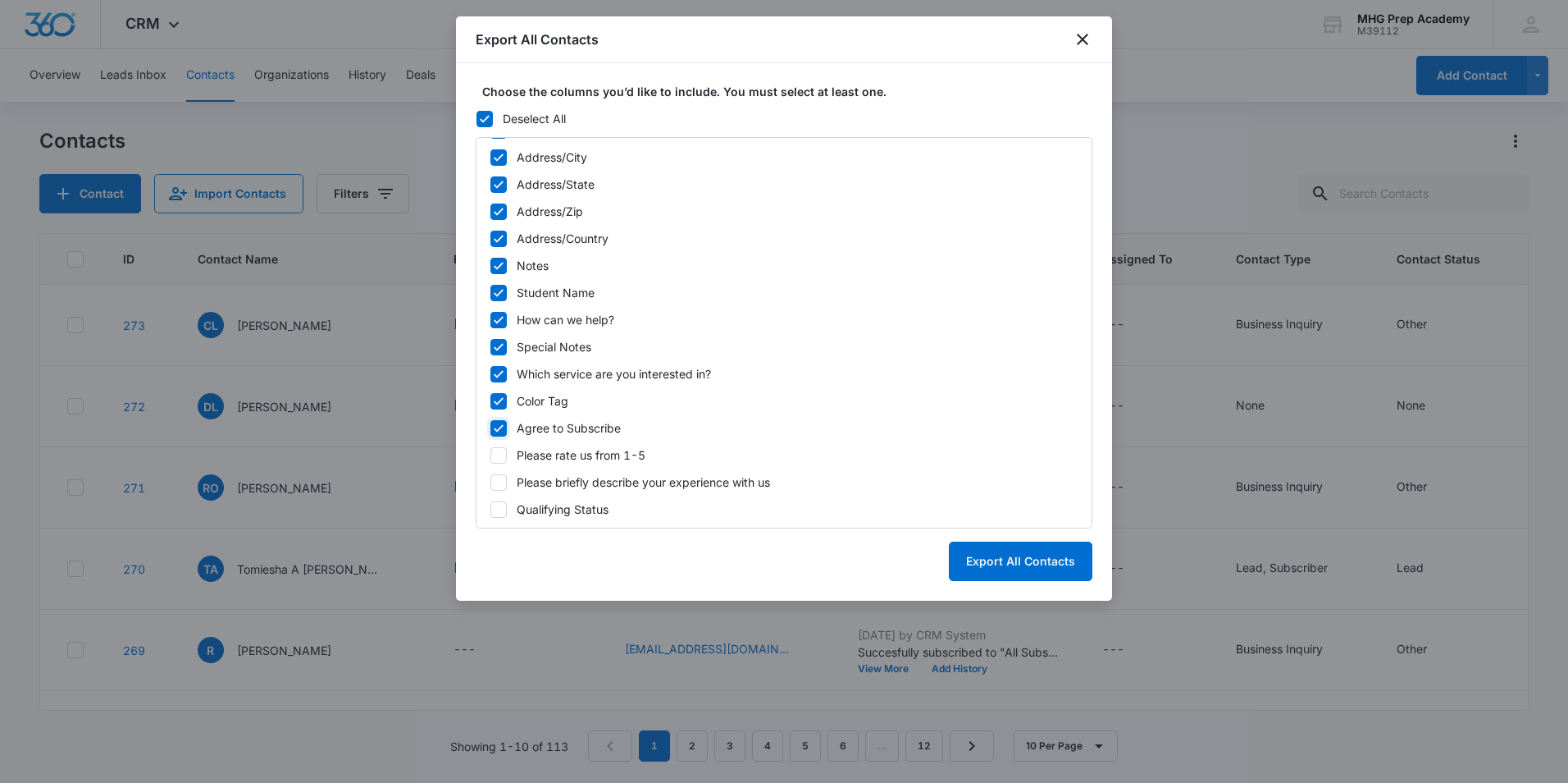
click at [491, 428] on input "Agree to Subscribe" at bounding box center [490, 428] width 1 height 1
checkbox input "false"
click at [499, 401] on icon at bounding box center [499, 401] width 10 height 7
click at [491, 401] on input "Color Tag" at bounding box center [490, 401] width 1 height 1
checkbox input "false"
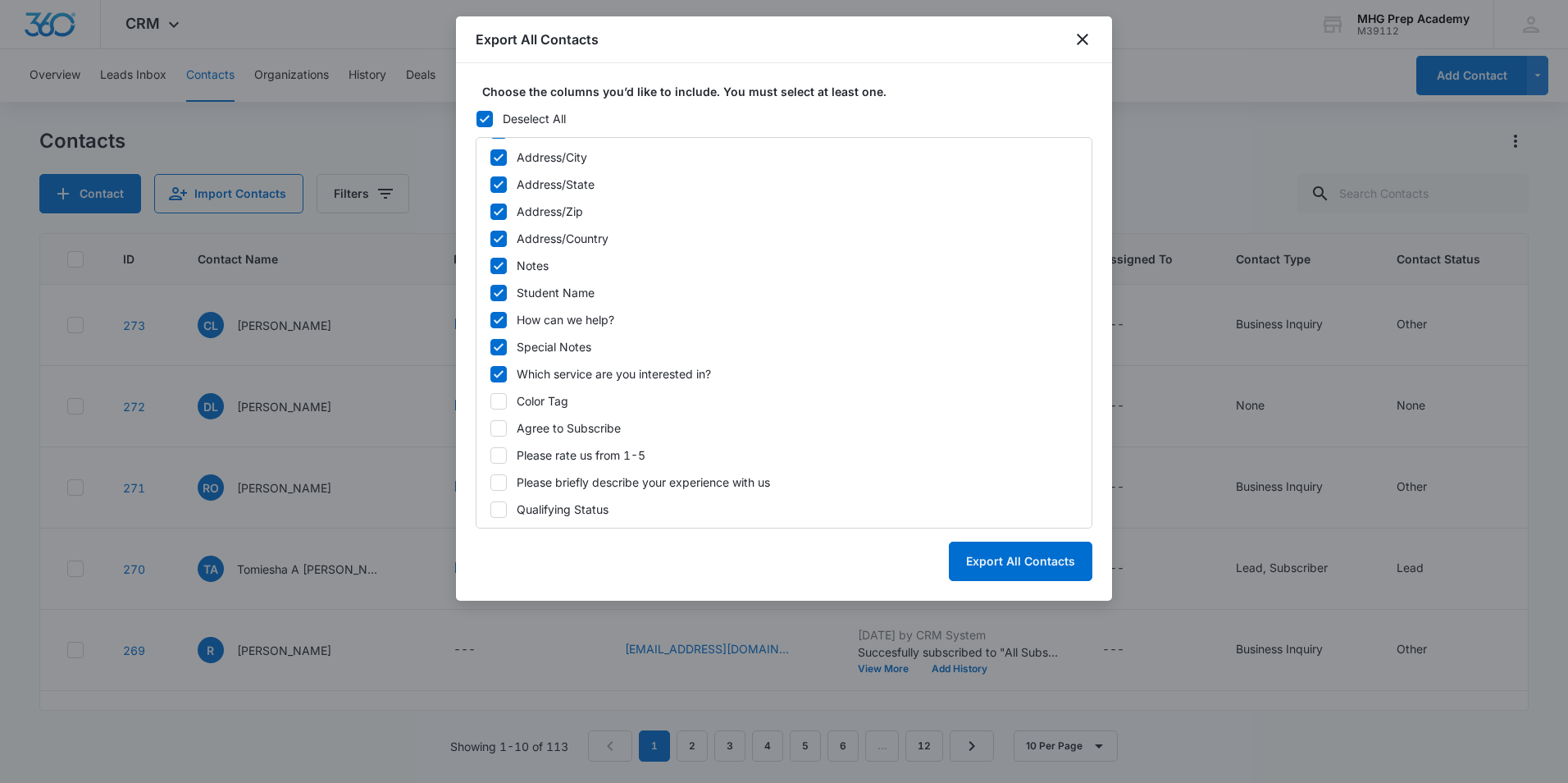
click at [500, 378] on icon at bounding box center [499, 374] width 15 height 15
click at [491, 374] on input "Which service are you interested in?" at bounding box center [490, 373] width 1 height 1
checkbox input "false"
click at [500, 343] on icon at bounding box center [499, 347] width 15 height 15
click at [491, 346] on input "Special Notes" at bounding box center [490, 346] width 1 height 1
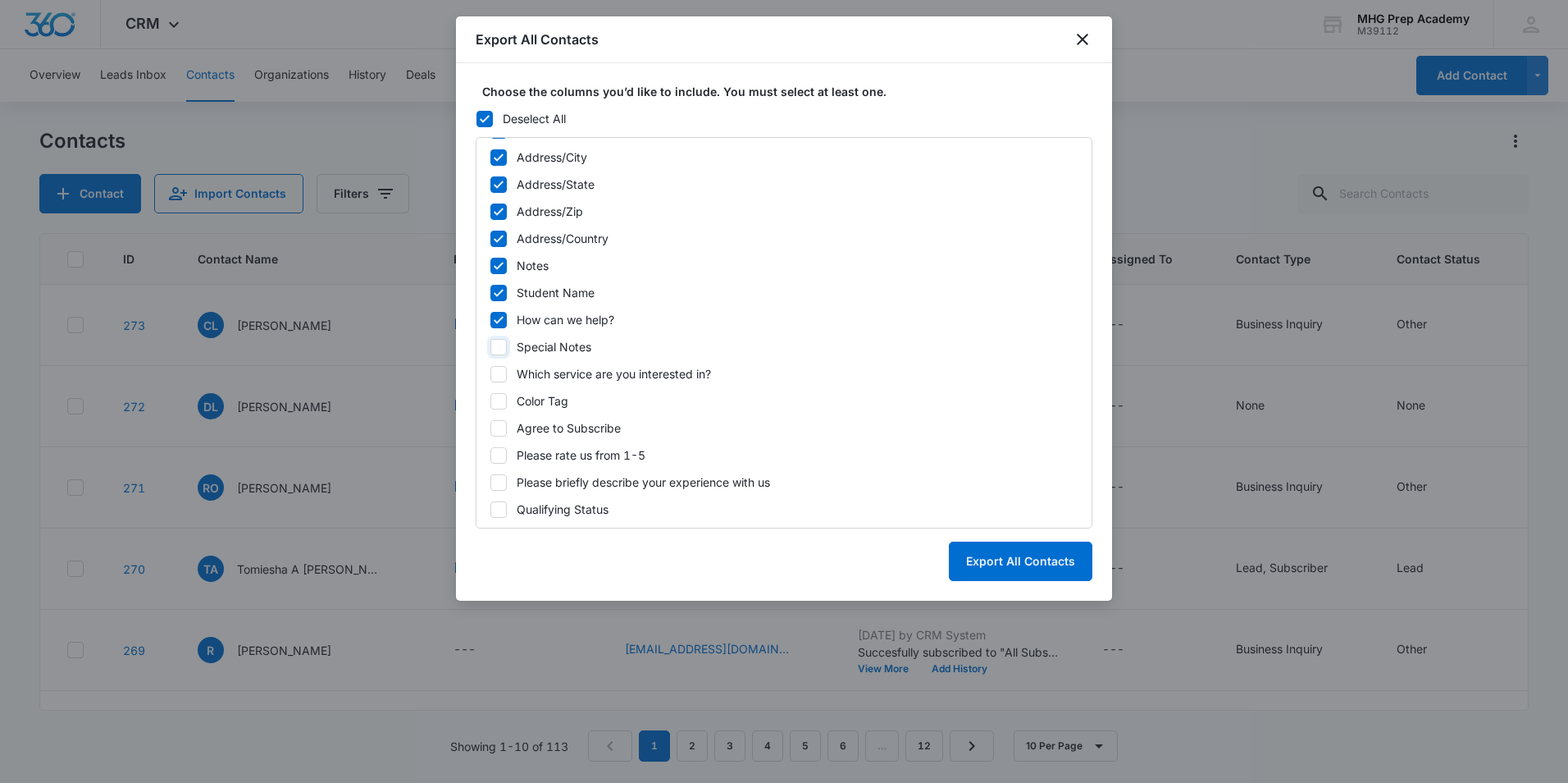
checkbox input "false"
click at [500, 320] on icon at bounding box center [499, 319] width 10 height 7
click at [491, 320] on input "How can we help?" at bounding box center [490, 319] width 1 height 1
checkbox input "false"
click at [496, 288] on icon at bounding box center [499, 293] width 15 height 15
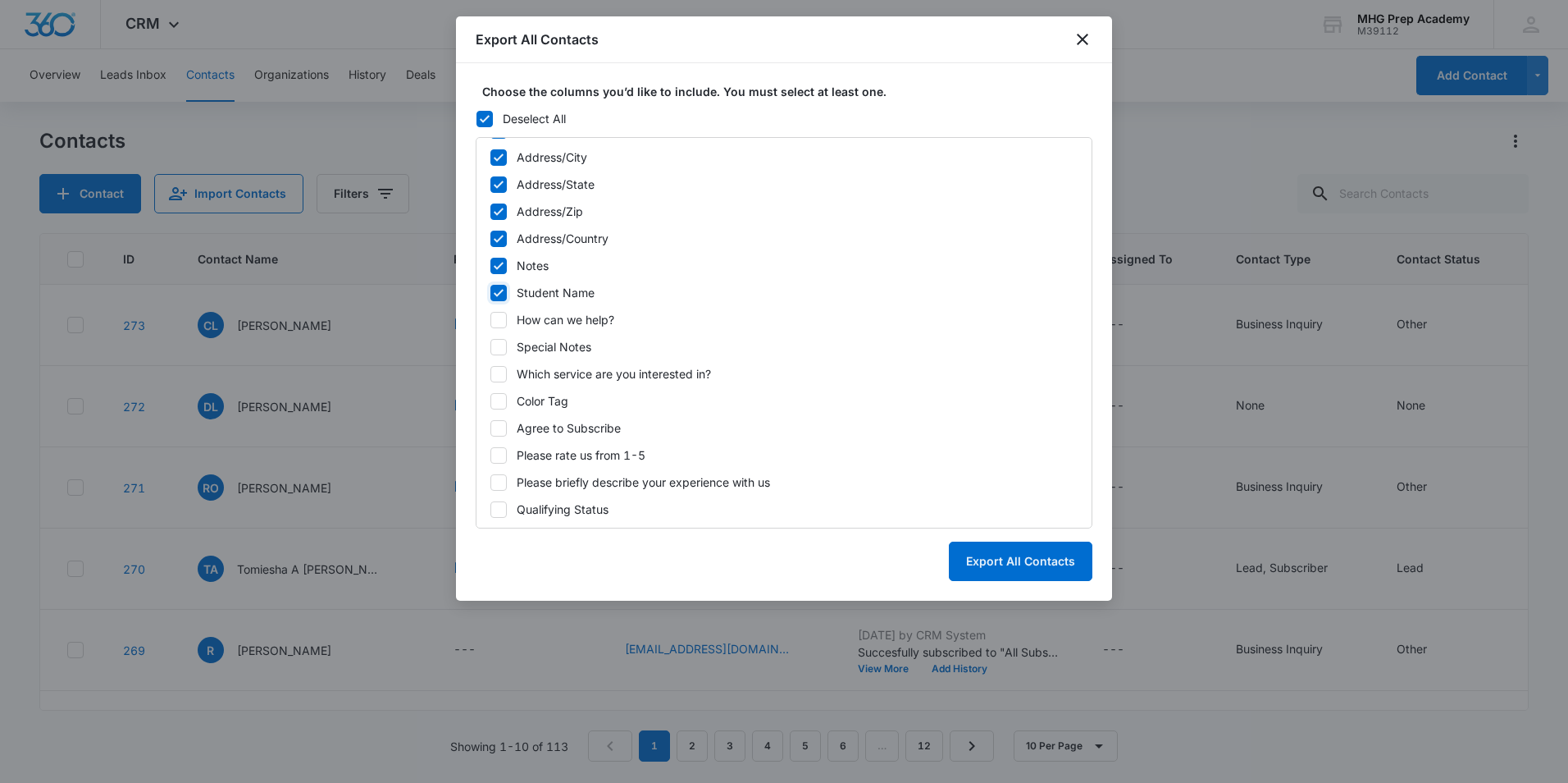
click at [491, 292] on input "Student Name" at bounding box center [490, 292] width 1 height 1
checkbox input "false"
click at [497, 269] on icon at bounding box center [499, 265] width 10 height 7
click at [491, 266] on input "Notes" at bounding box center [490, 265] width 1 height 1
checkbox input "false"
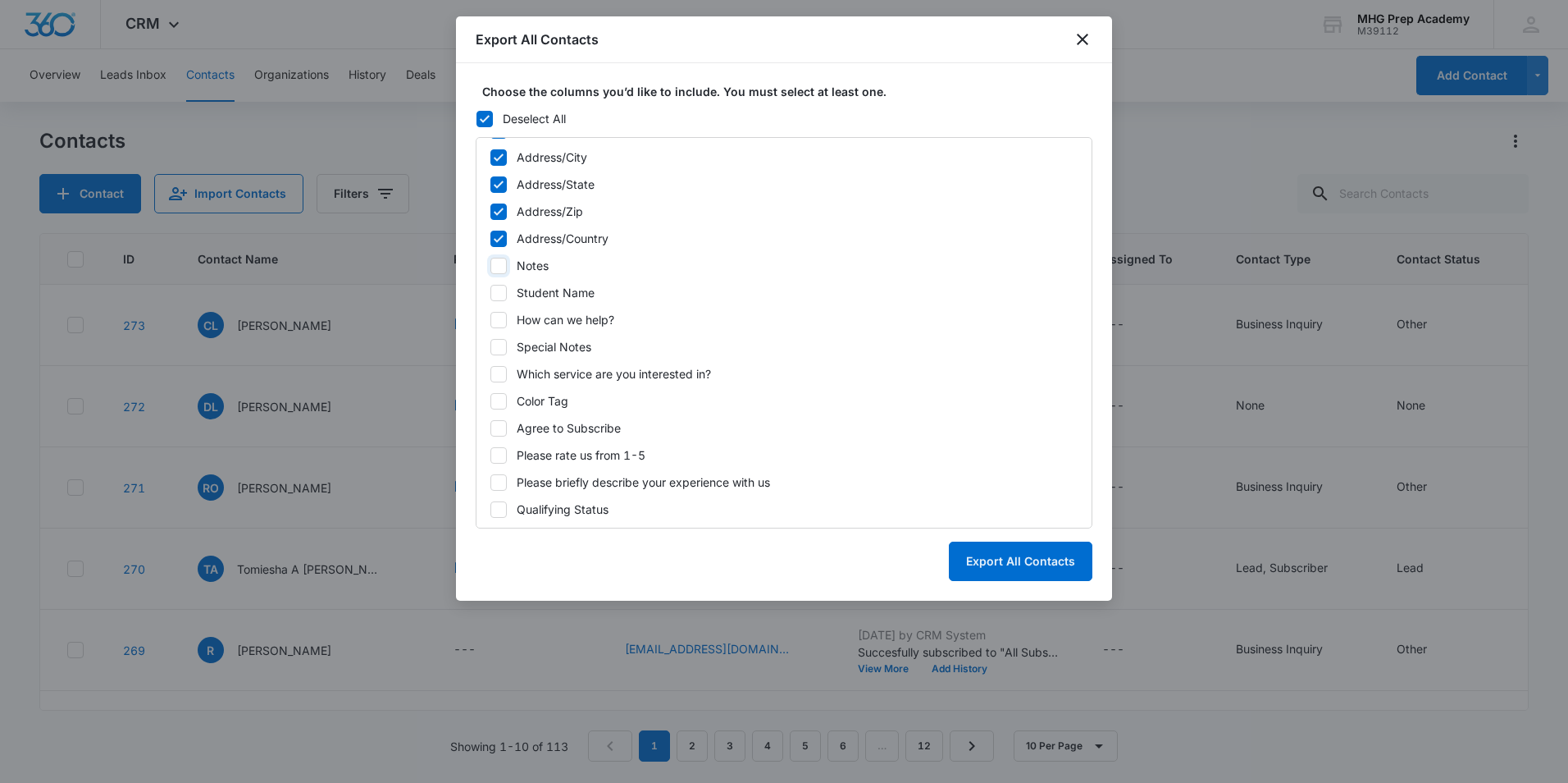
scroll to position [459, 0]
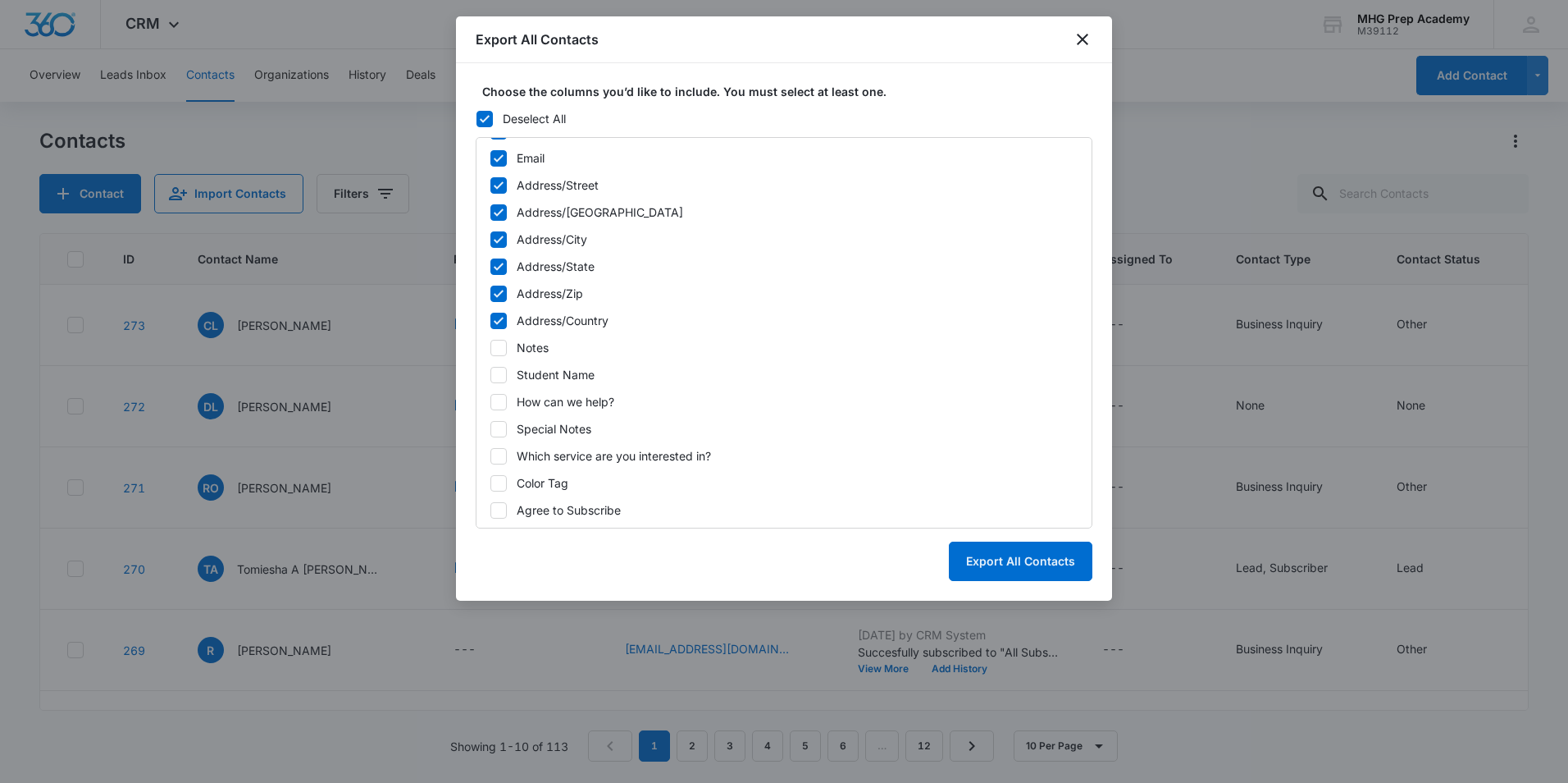
click at [499, 383] on div "ID Created Date (Export Only) Updated Date (Export Only) Source (Export Only) N…" at bounding box center [784, 332] width 617 height 392
click at [501, 373] on icon at bounding box center [499, 374] width 10 height 7
click at [491, 374] on input "Student Name" at bounding box center [490, 374] width 1 height 1
checkbox input "true"
click at [501, 343] on icon at bounding box center [499, 348] width 15 height 15
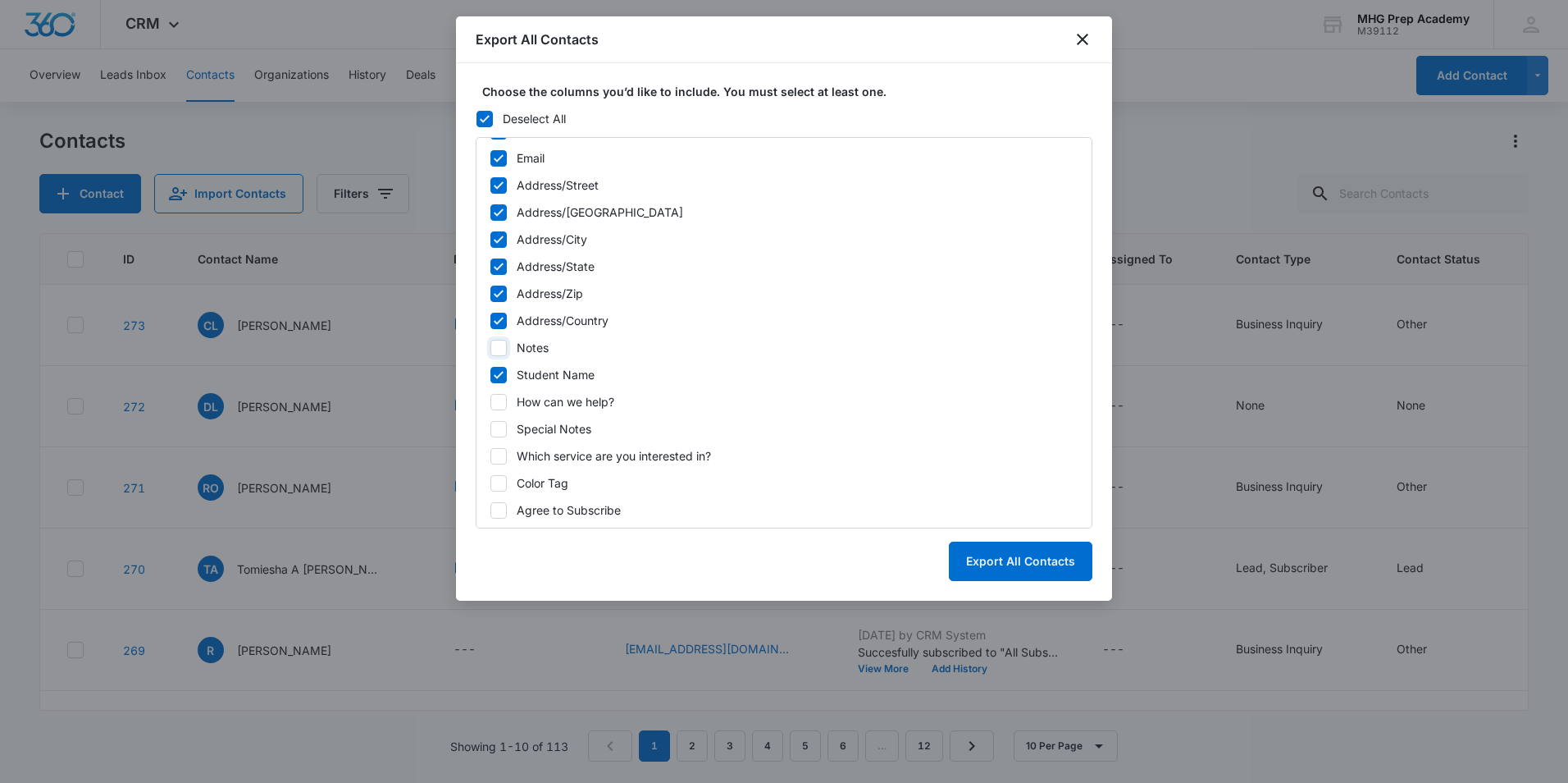
click at [491, 347] on input "Notes" at bounding box center [490, 347] width 1 height 1
click at [499, 360] on div "ID Created Date (Export Only) Updated Date (Export Only) Source (Export Only) N…" at bounding box center [784, 332] width 617 height 392
click at [499, 344] on icon at bounding box center [499, 348] width 15 height 15
click at [491, 347] on input "Notes" at bounding box center [490, 347] width 1 height 1
checkbox input "false"
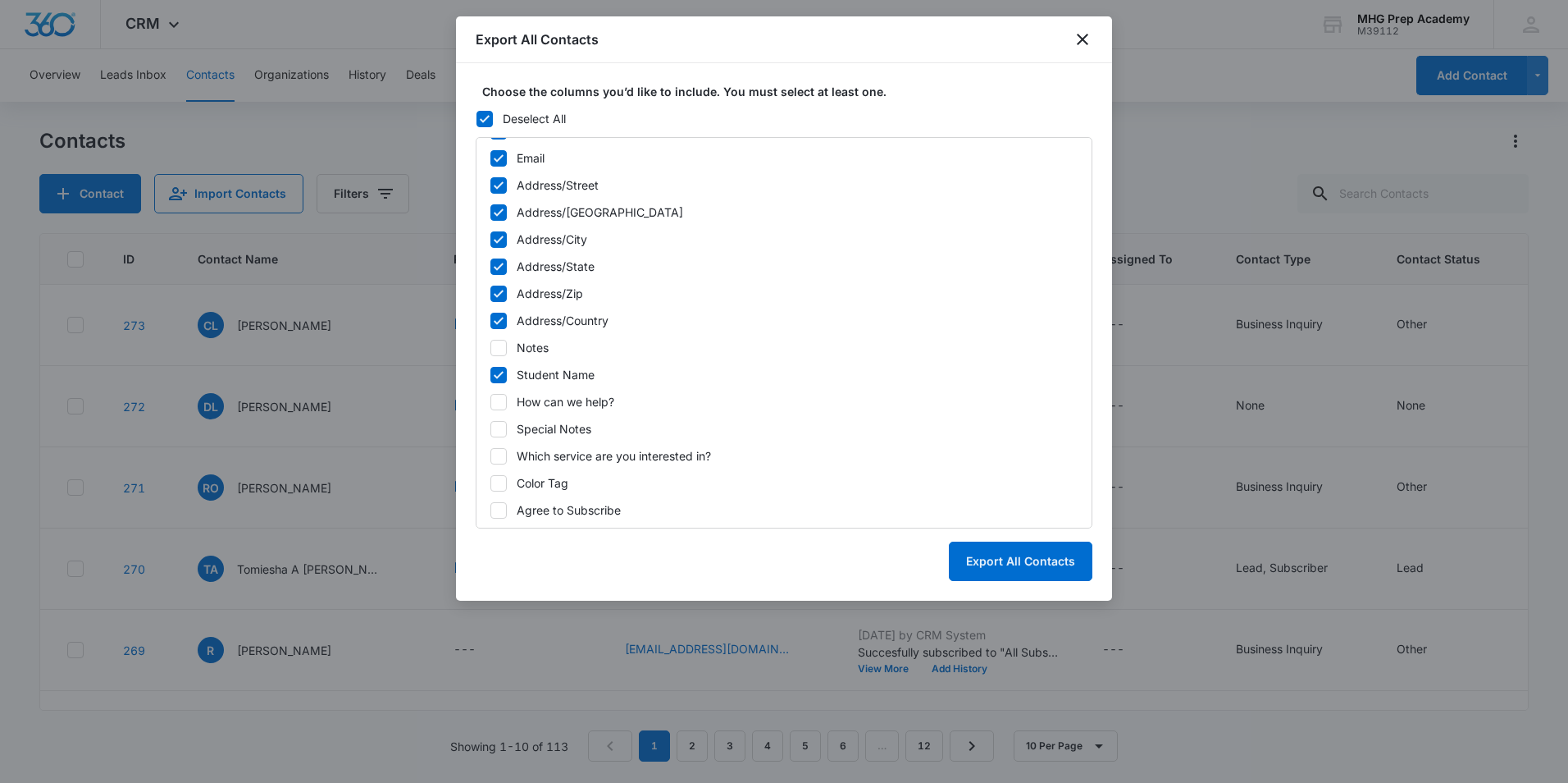
click at [499, 320] on icon at bounding box center [499, 321] width 15 height 15
click at [491, 320] on input "Address/Country" at bounding box center [490, 320] width 1 height 1
checkbox input "false"
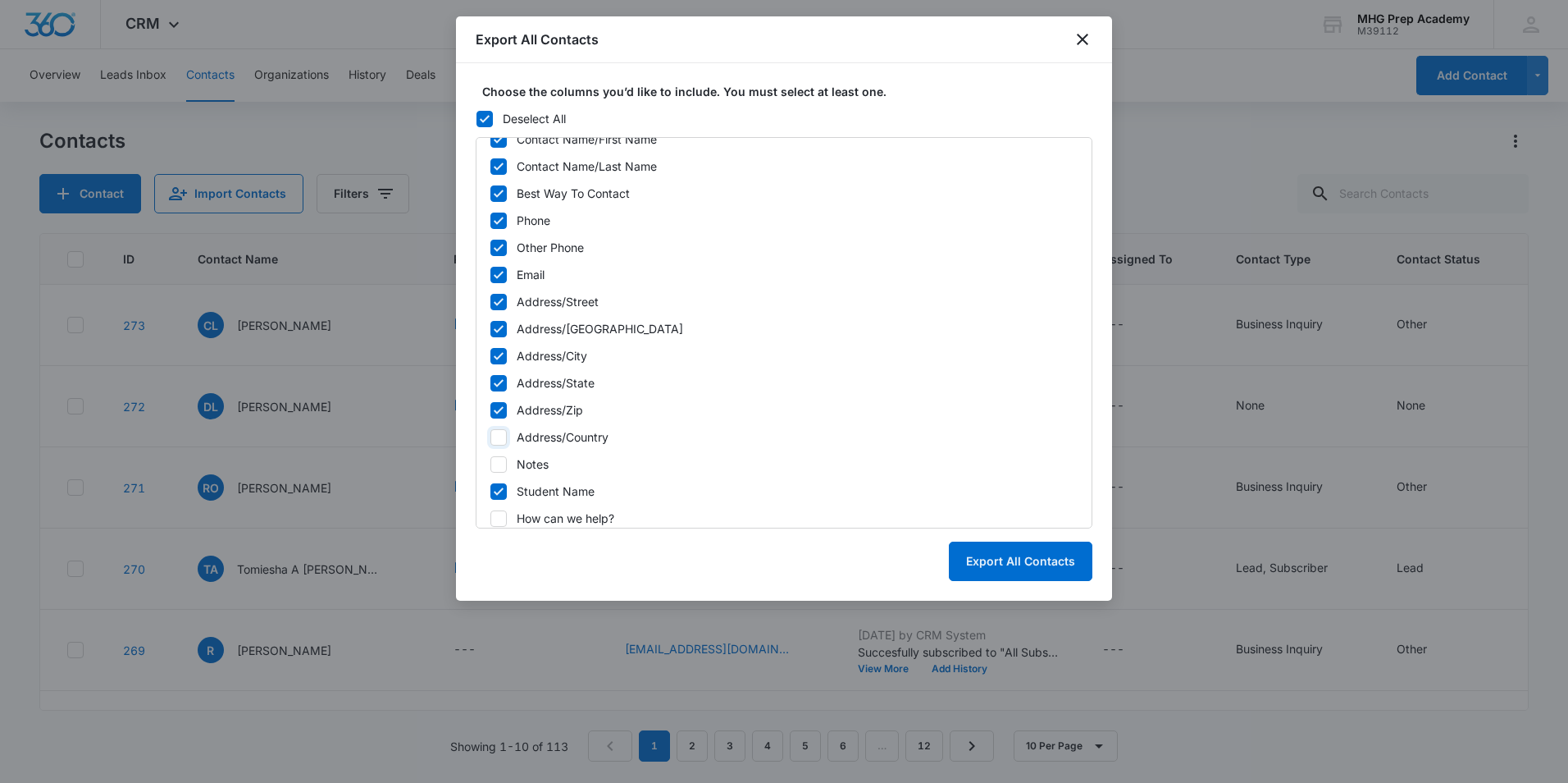
scroll to position [295, 0]
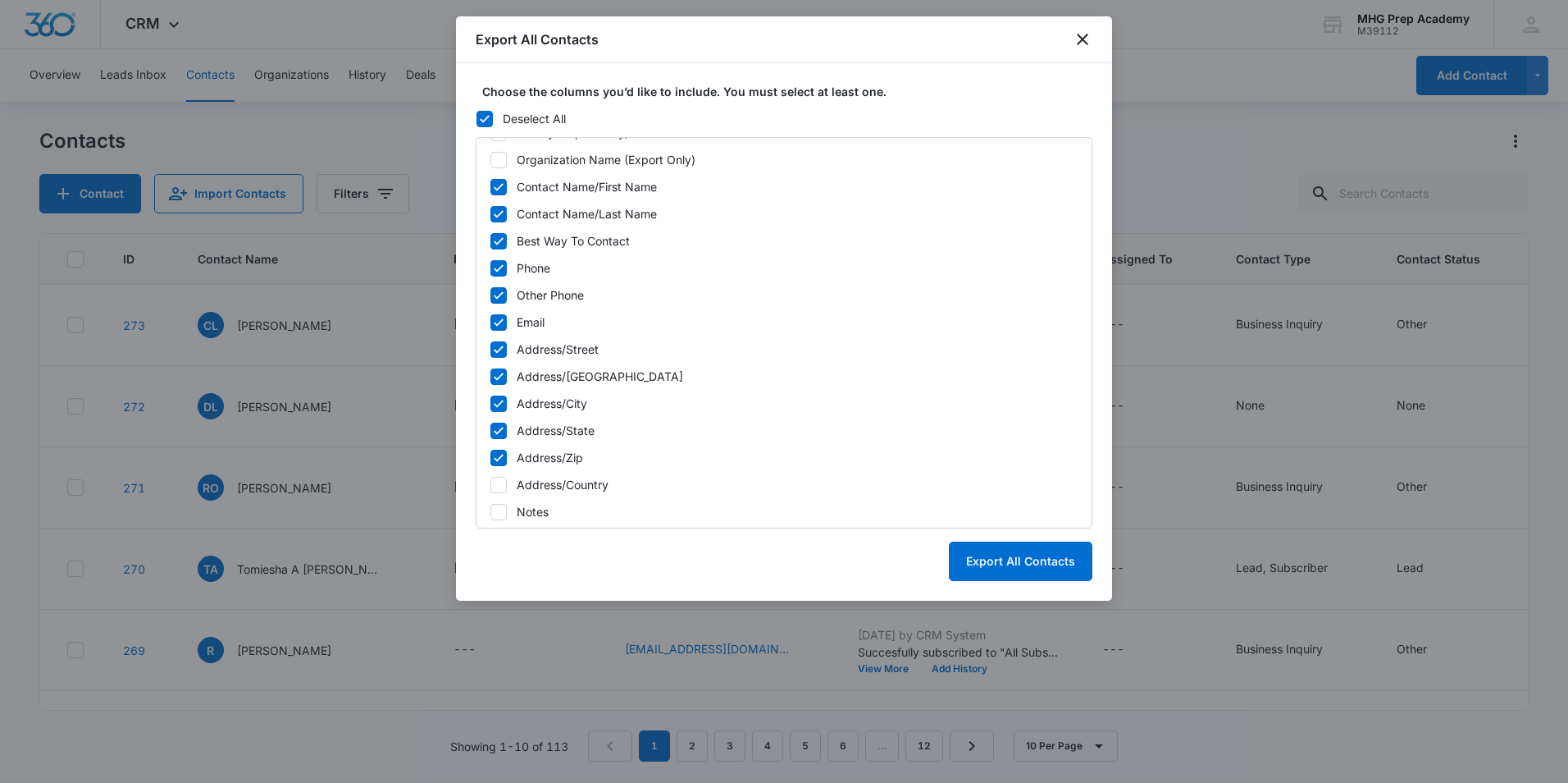
click at [498, 456] on icon at bounding box center [499, 458] width 15 height 15
click at [491, 457] on input "Address/Zip" at bounding box center [490, 457] width 1 height 1
checkbox input "false"
click at [498, 435] on icon at bounding box center [499, 431] width 15 height 15
click at [491, 431] on input "Address/State" at bounding box center [490, 430] width 1 height 1
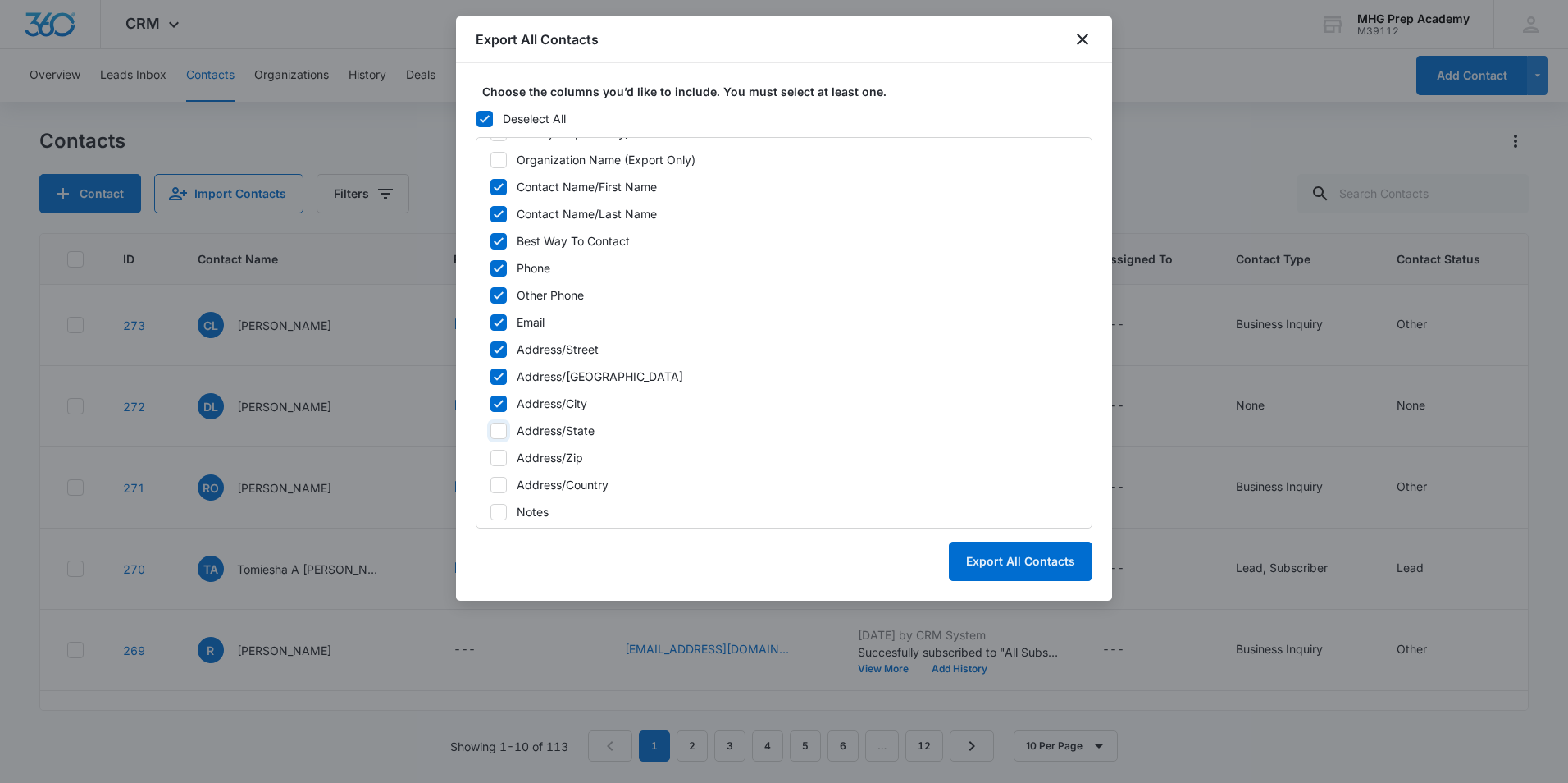
checkbox input "false"
click at [497, 398] on icon at bounding box center [499, 404] width 15 height 15
click at [491, 403] on input "Address/City" at bounding box center [490, 403] width 1 height 1
checkbox input "false"
click at [497, 371] on icon at bounding box center [499, 377] width 15 height 15
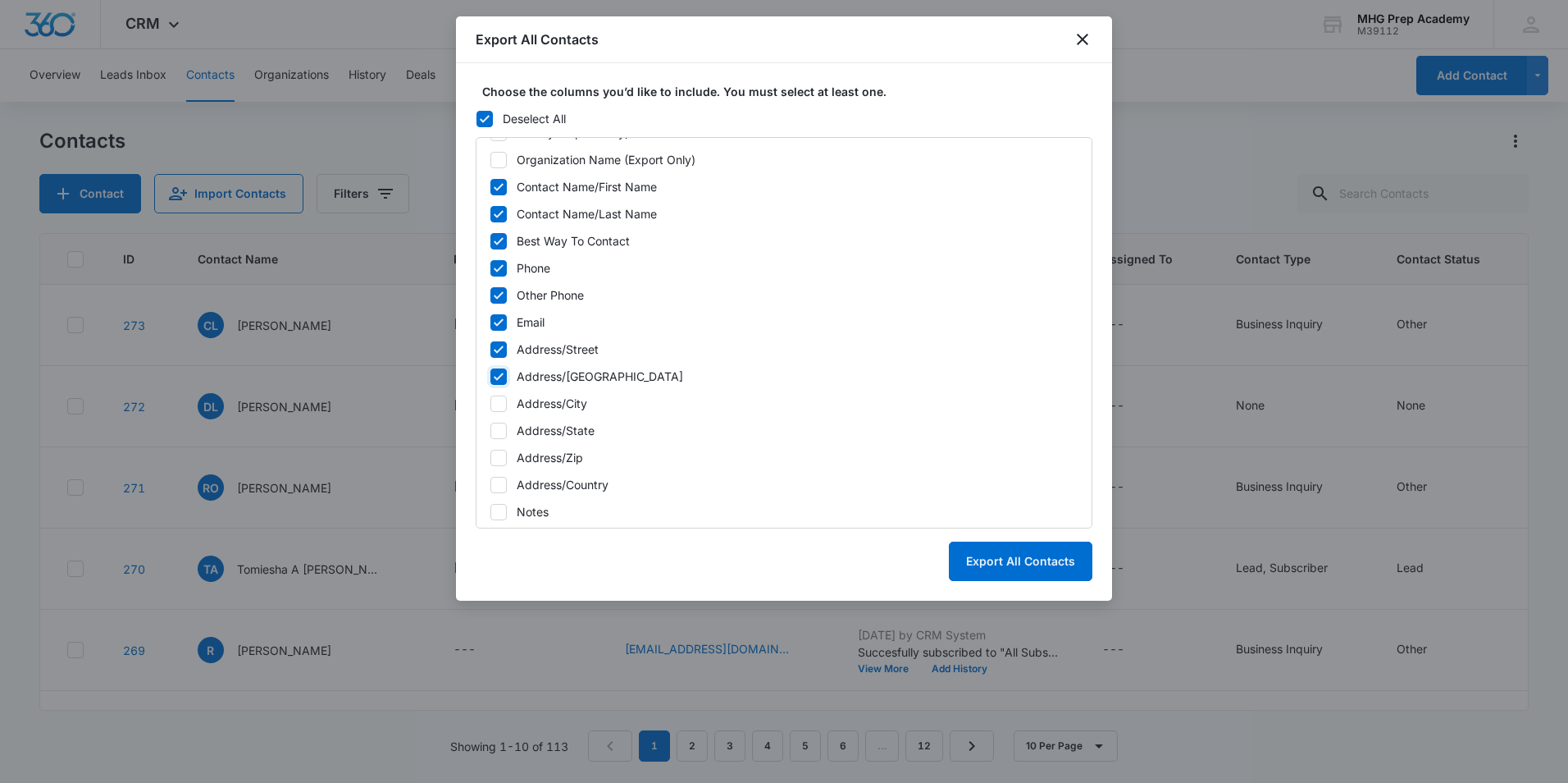
click at [491, 376] on input "Address/Street 2" at bounding box center [490, 376] width 1 height 1
checkbox input "false"
click at [497, 344] on icon at bounding box center [499, 350] width 15 height 15
click at [491, 349] on input "Address/Street" at bounding box center [490, 349] width 1 height 1
checkbox input "false"
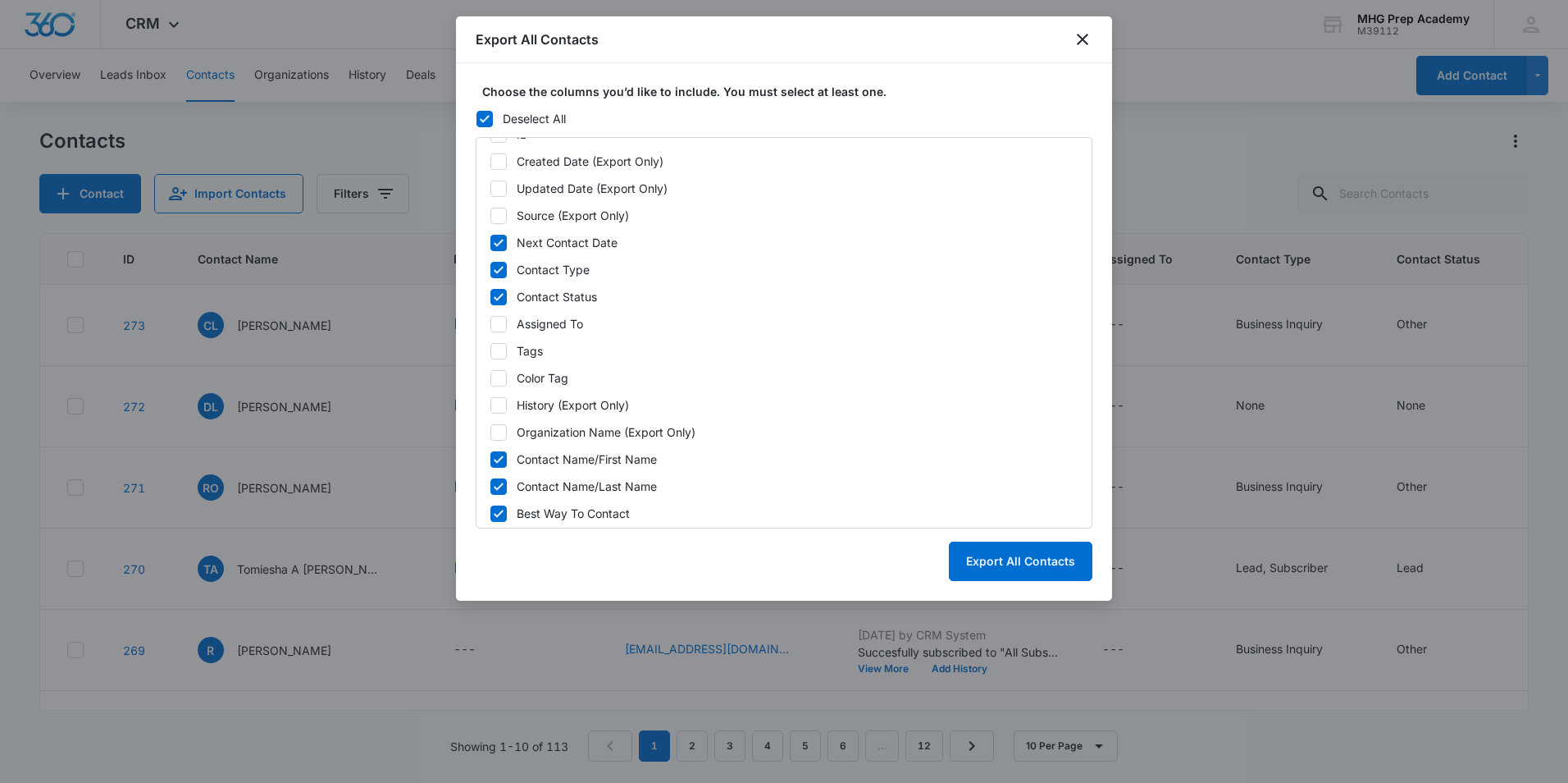
scroll to position [0, 0]
click at [501, 318] on icon at bounding box center [499, 318] width 10 height 7
click at [491, 318] on input "Contact Status" at bounding box center [490, 318] width 1 height 1
checkbox input "false"
click at [496, 294] on icon at bounding box center [499, 291] width 10 height 7
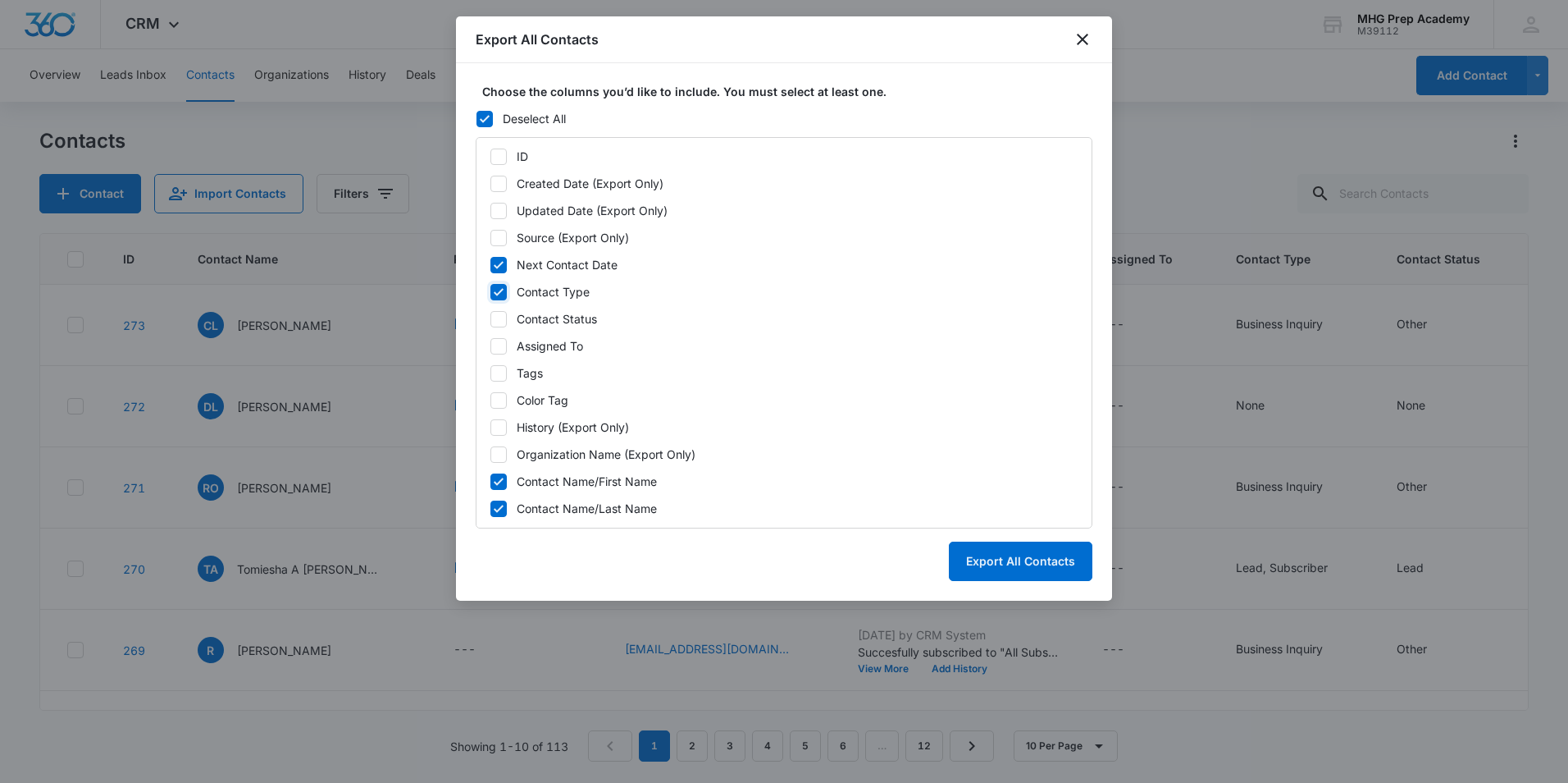
click at [491, 292] on input "Contact Type" at bounding box center [490, 291] width 1 height 1
checkbox input "false"
click at [496, 267] on icon at bounding box center [499, 264] width 10 height 7
click at [491, 265] on input "Next Contact Date" at bounding box center [490, 264] width 1 height 1
checkbox input "false"
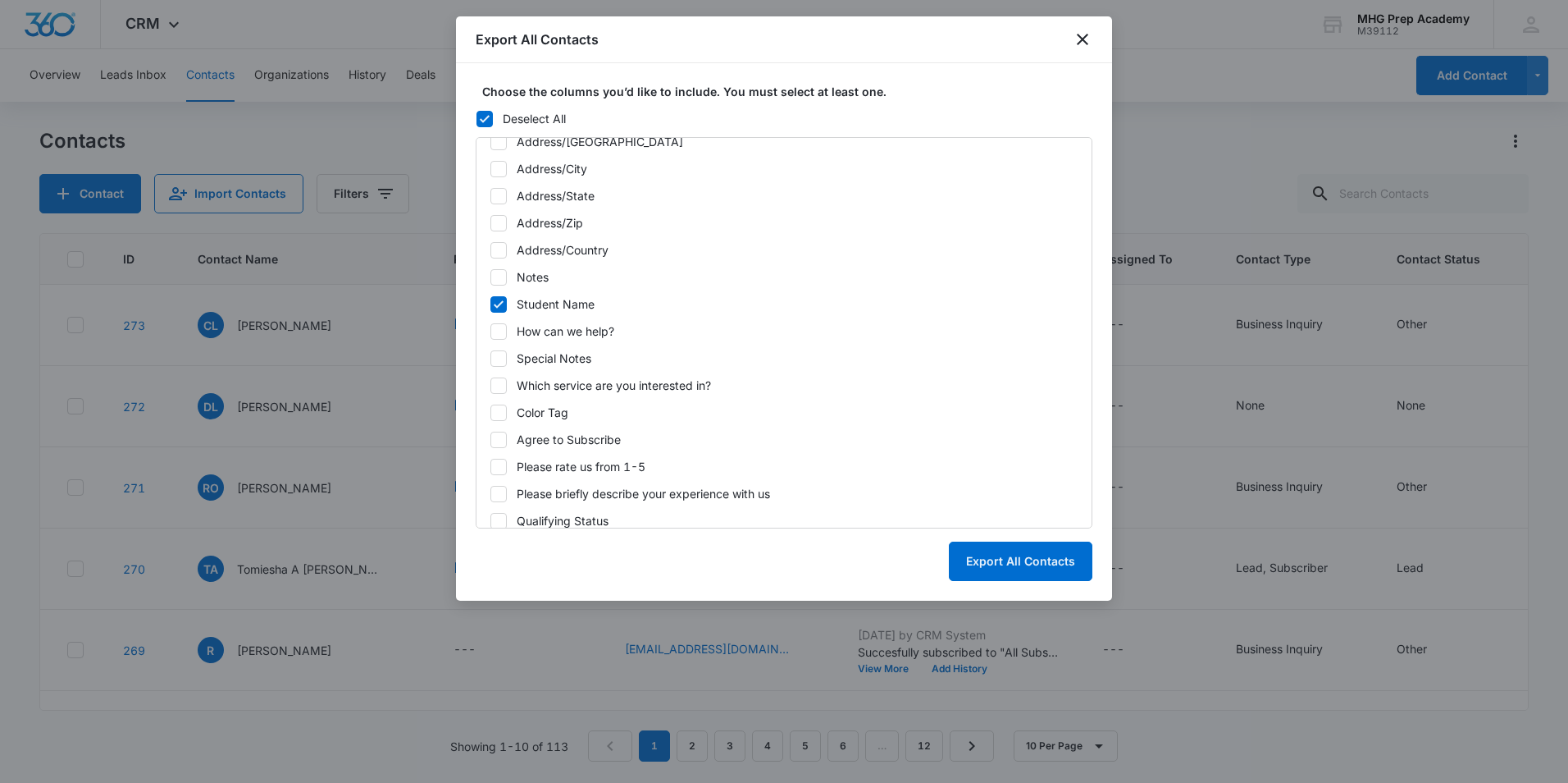
scroll to position [541, 0]
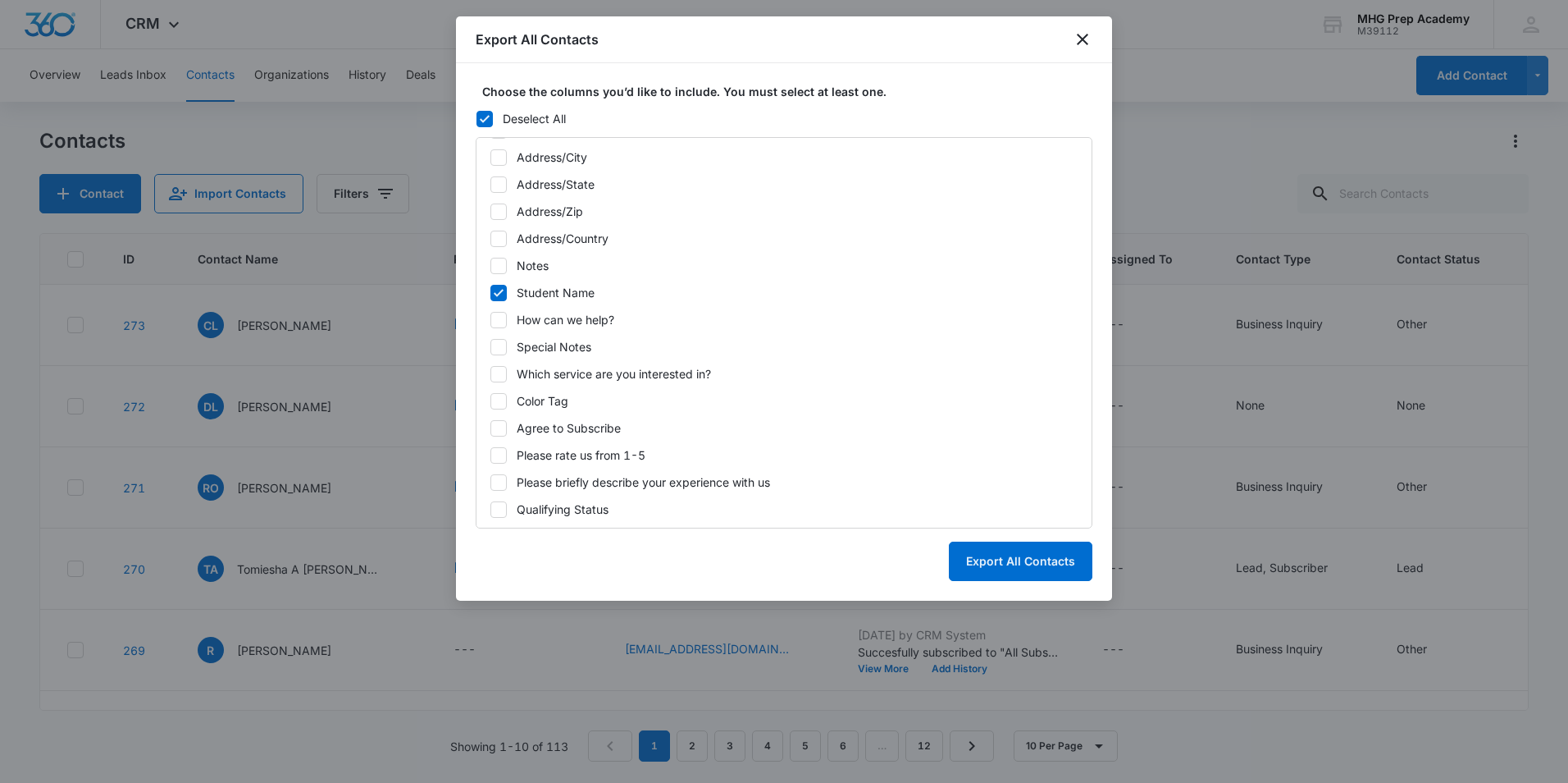
click at [504, 323] on icon at bounding box center [499, 320] width 15 height 15
click at [491, 320] on input "How can we help?" at bounding box center [490, 319] width 1 height 1
checkbox input "true"
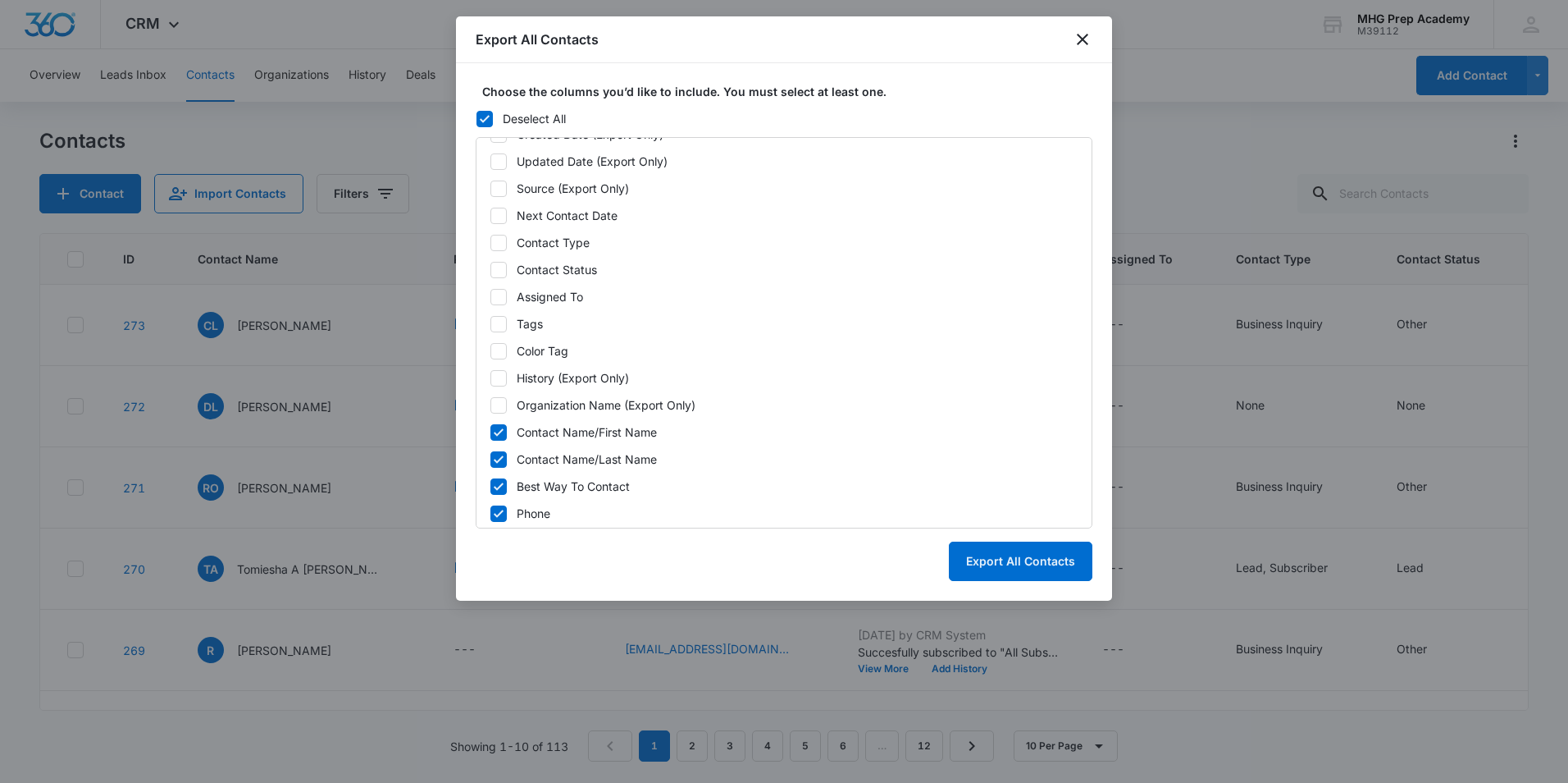
scroll to position [0, 0]
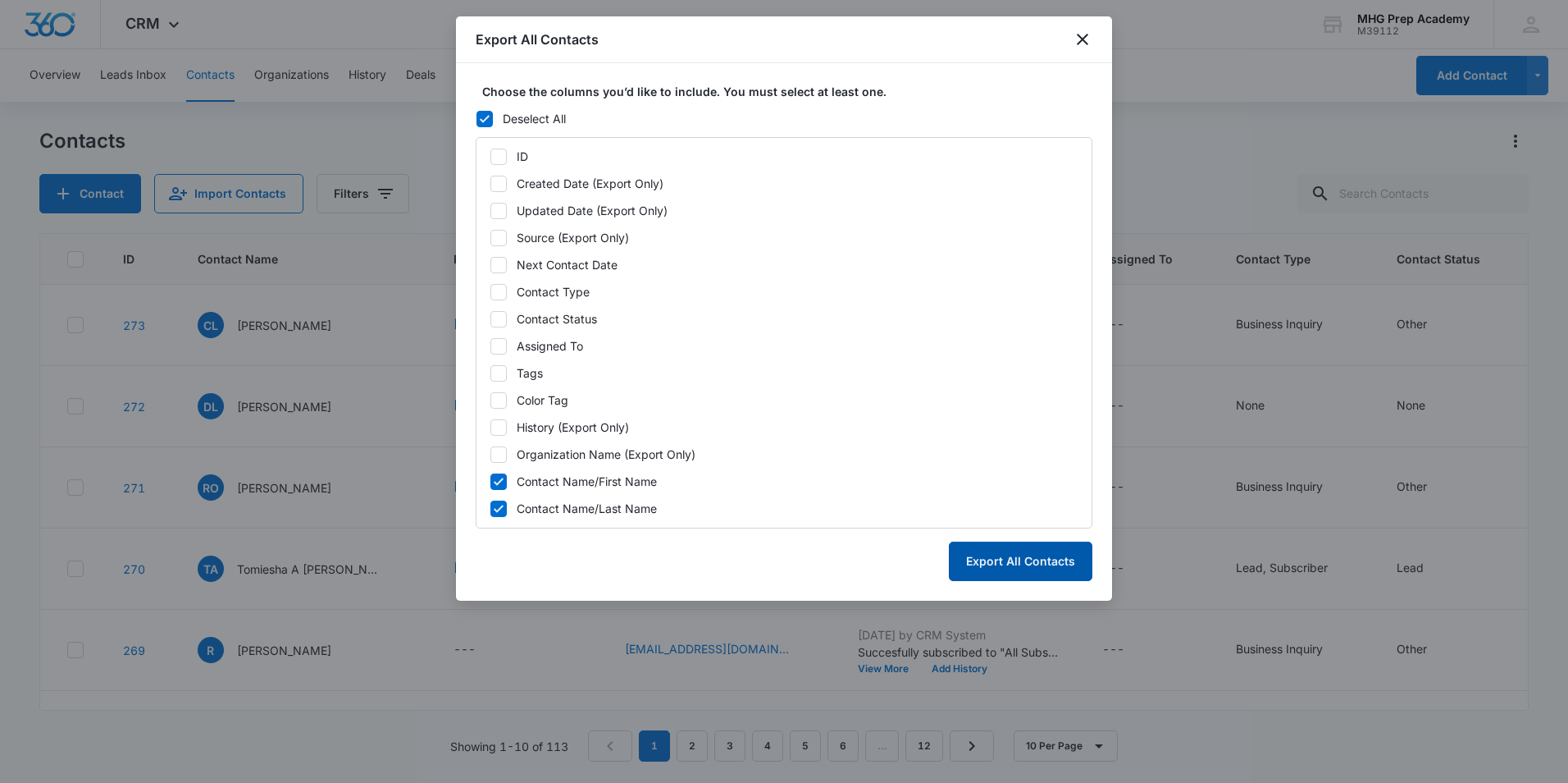
click at [994, 555] on button "Export All Contacts" at bounding box center [1021, 561] width 144 height 39
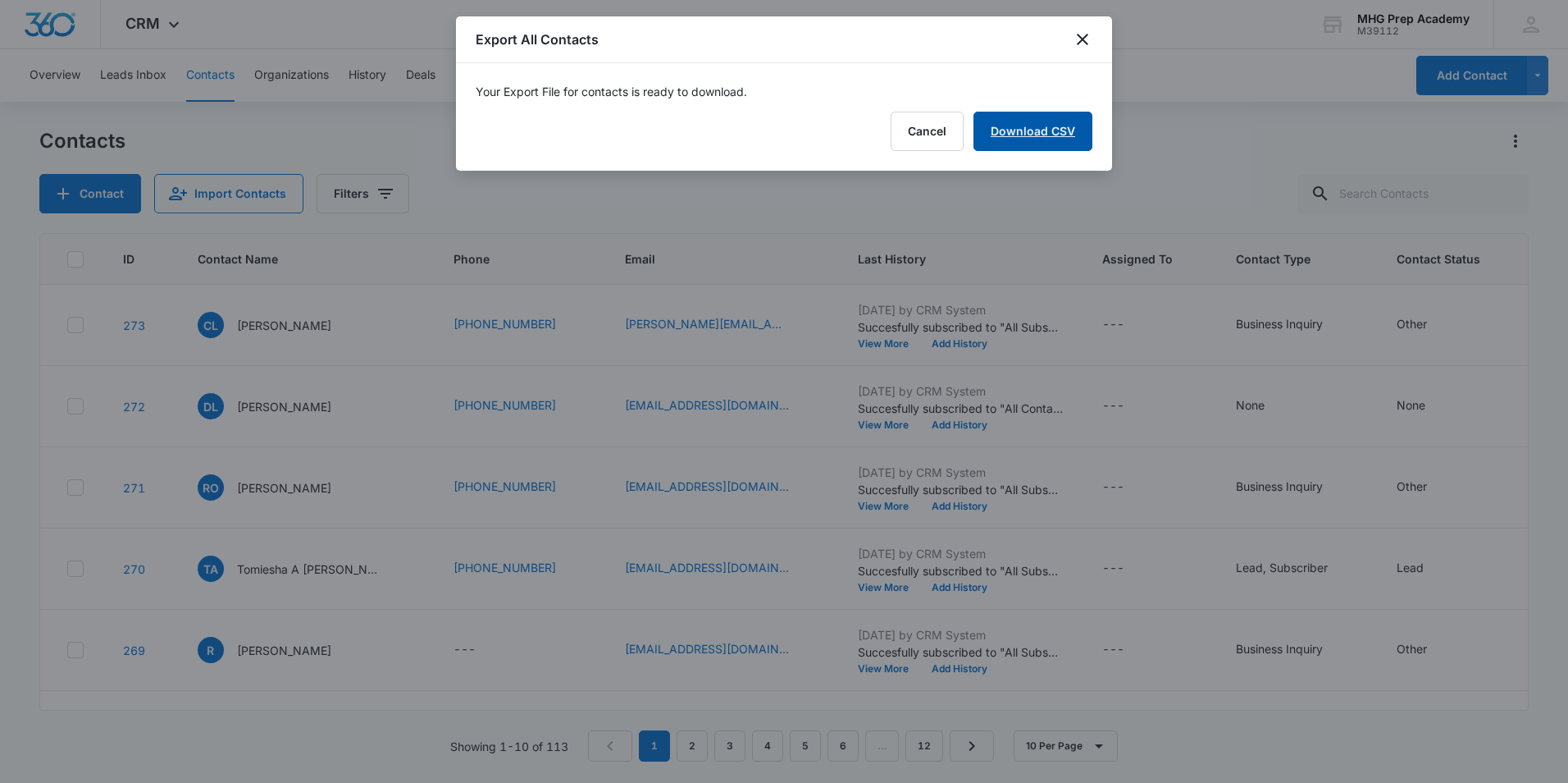
click at [1013, 134] on link "Download CSV" at bounding box center [1033, 131] width 119 height 39
click at [1090, 48] on icon "close" at bounding box center [1083, 39] width 20 height 20
